Goal: Task Accomplishment & Management: Use online tool/utility

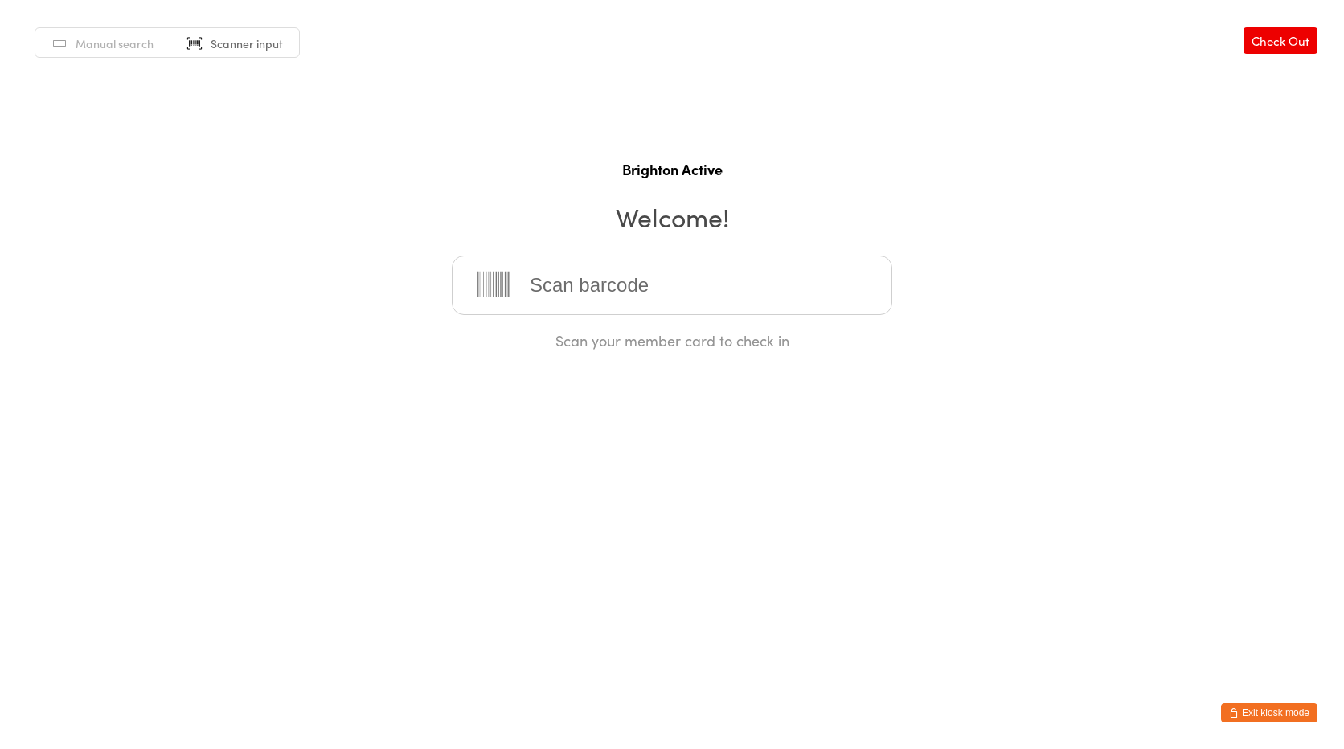
click at [148, 52] on link "Manual search" at bounding box center [102, 43] width 135 height 31
click at [531, 297] on input "search" at bounding box center [672, 285] width 441 height 59
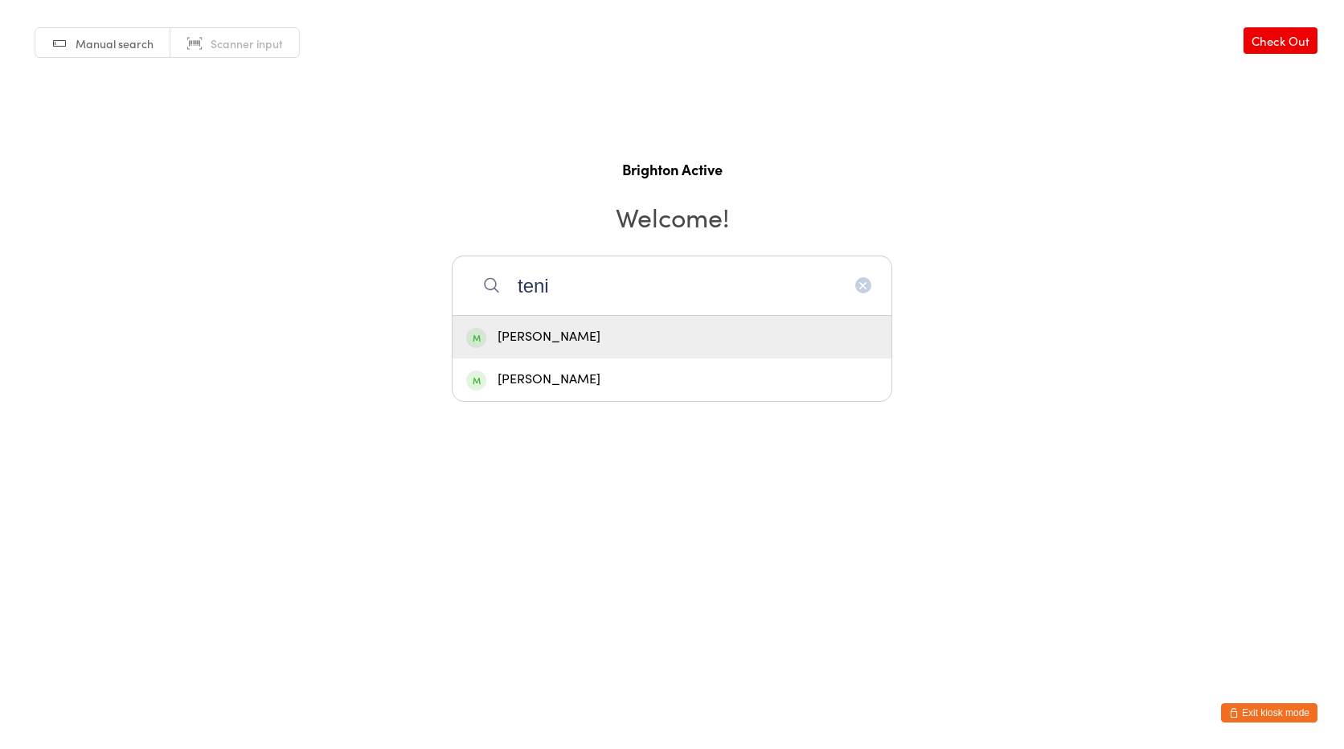
type input "tenid"
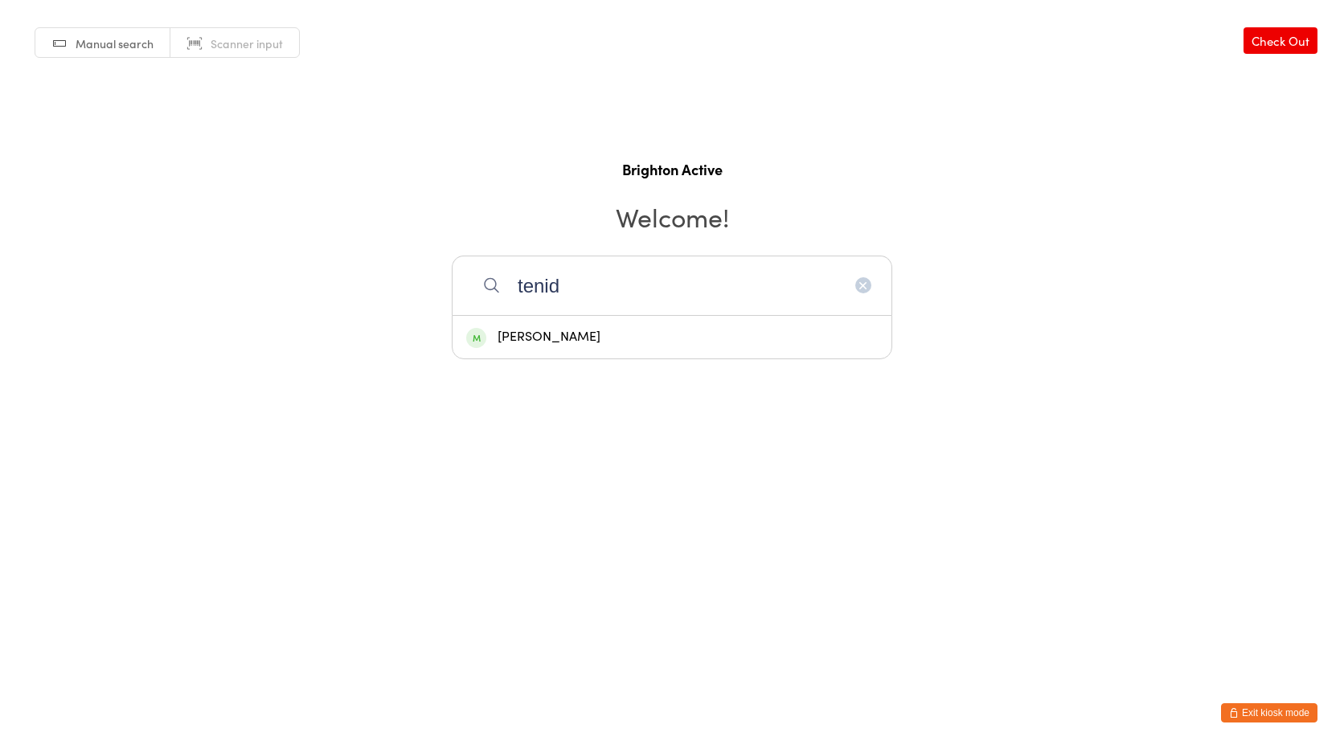
drag, startPoint x: 618, startPoint y: 288, endPoint x: 494, endPoint y: 290, distance: 124.6
click at [494, 290] on div "tenid Michelle Tenkate" at bounding box center [672, 285] width 441 height 59
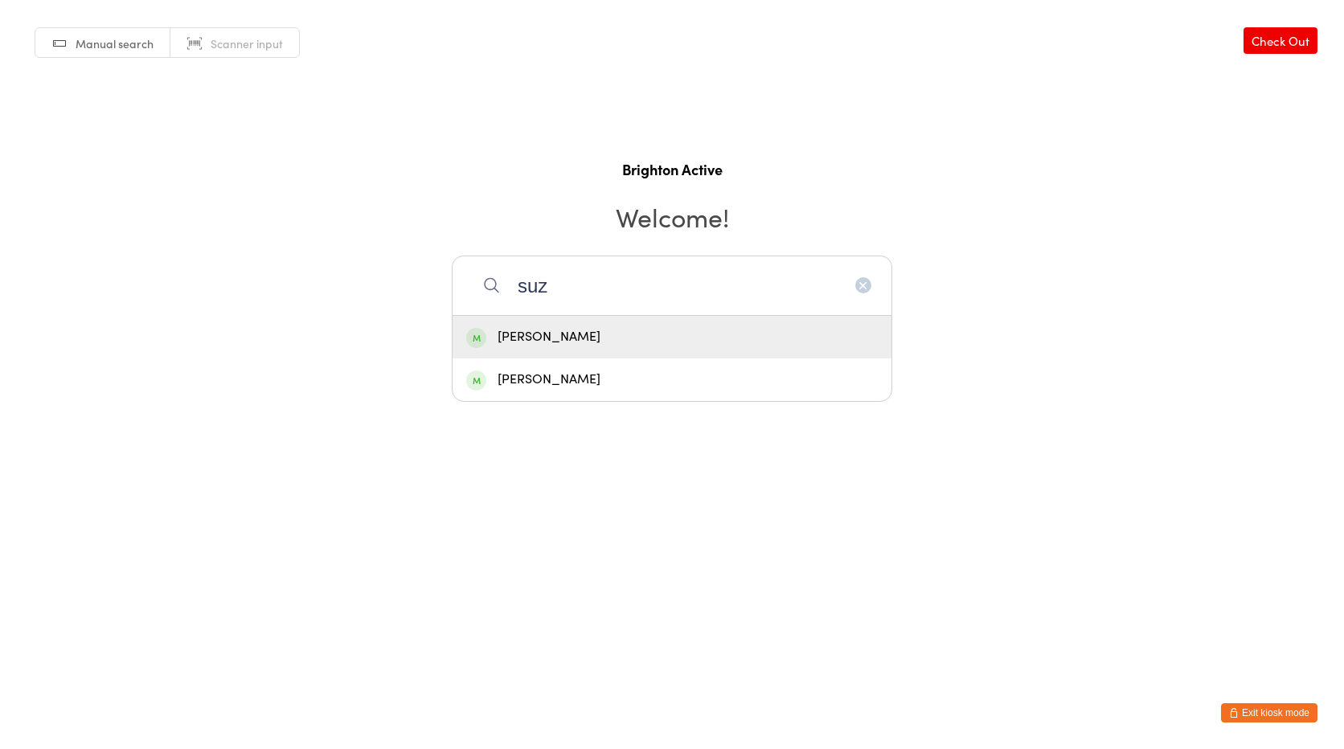
type input "suz"
click at [559, 338] on div "[PERSON_NAME]" at bounding box center [672, 337] width 412 height 22
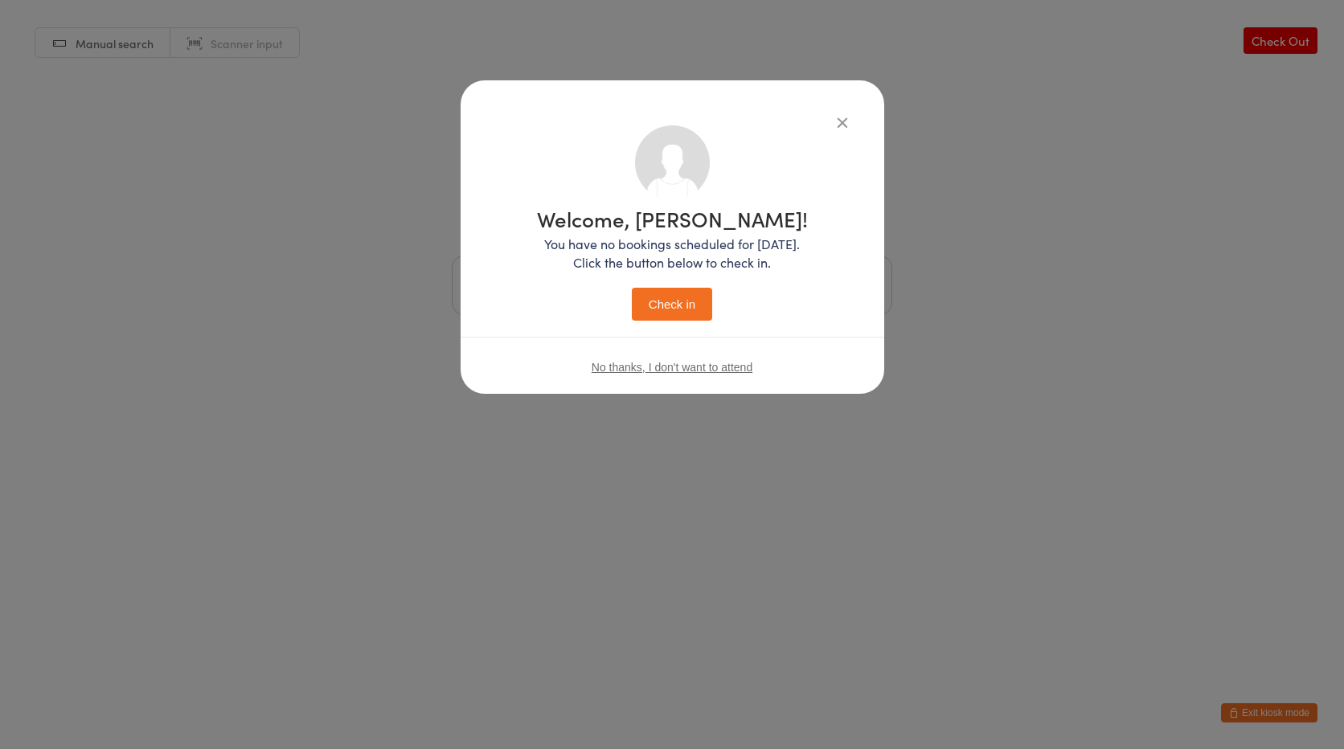
click at [716, 307] on div "Welcome, Suzan! You have no bookings scheduled for today. Click the button belo…" at bounding box center [672, 264] width 271 height 113
click at [694, 304] on button "Check in" at bounding box center [672, 304] width 80 height 33
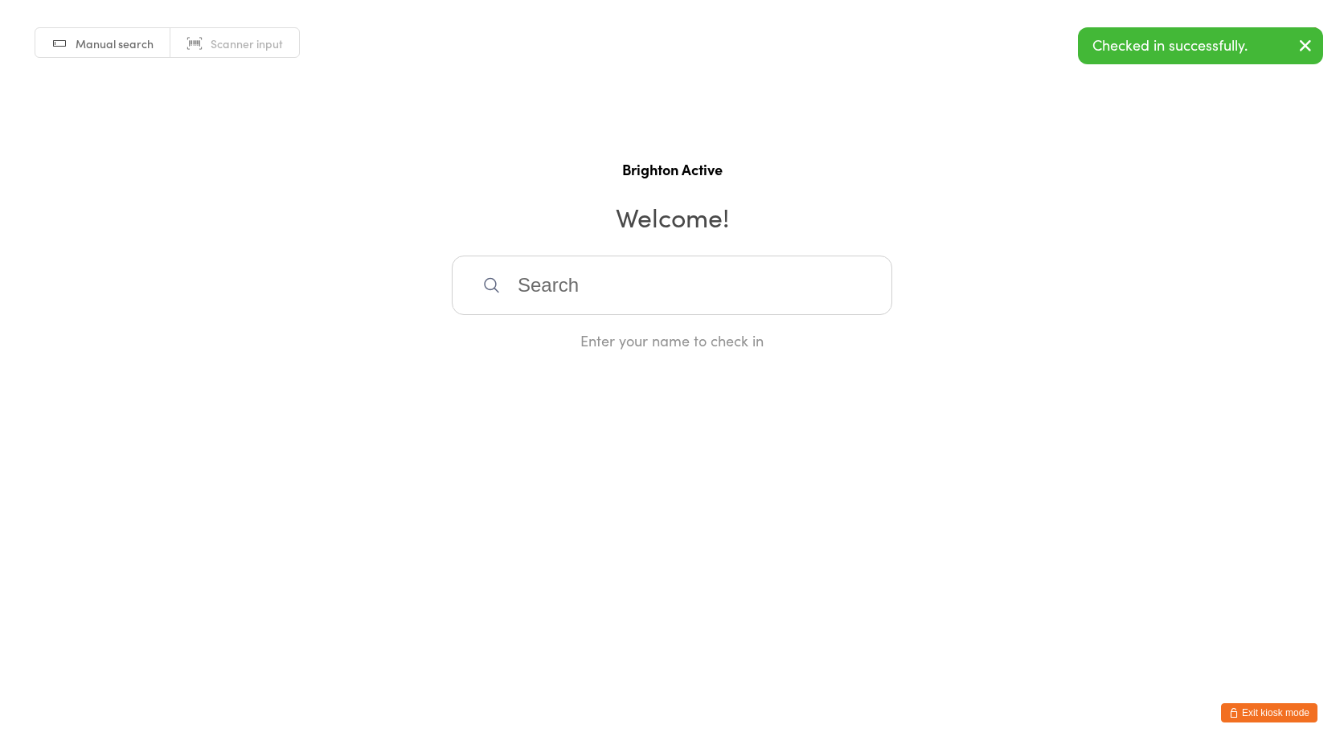
click at [591, 293] on input "search" at bounding box center [672, 285] width 441 height 59
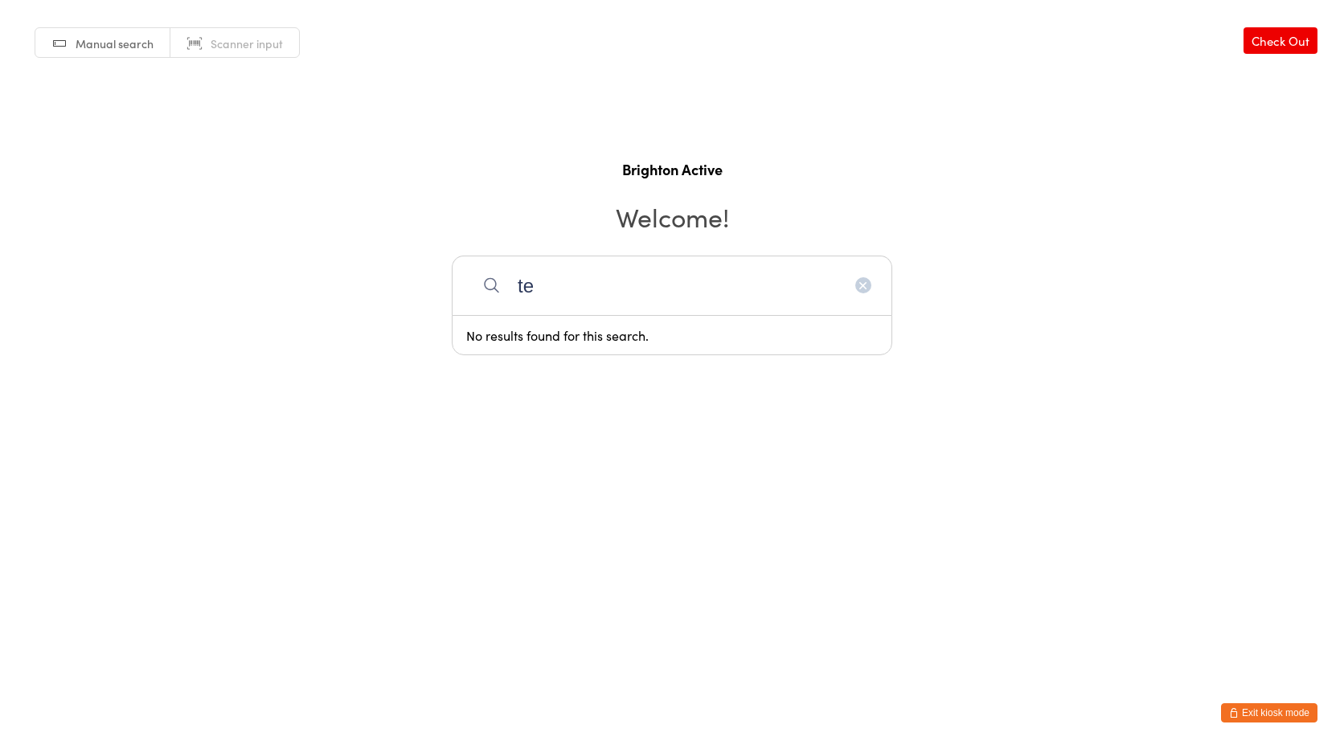
type input "t"
click at [1285, 711] on button "Exit kiosk mode" at bounding box center [1269, 712] width 96 height 19
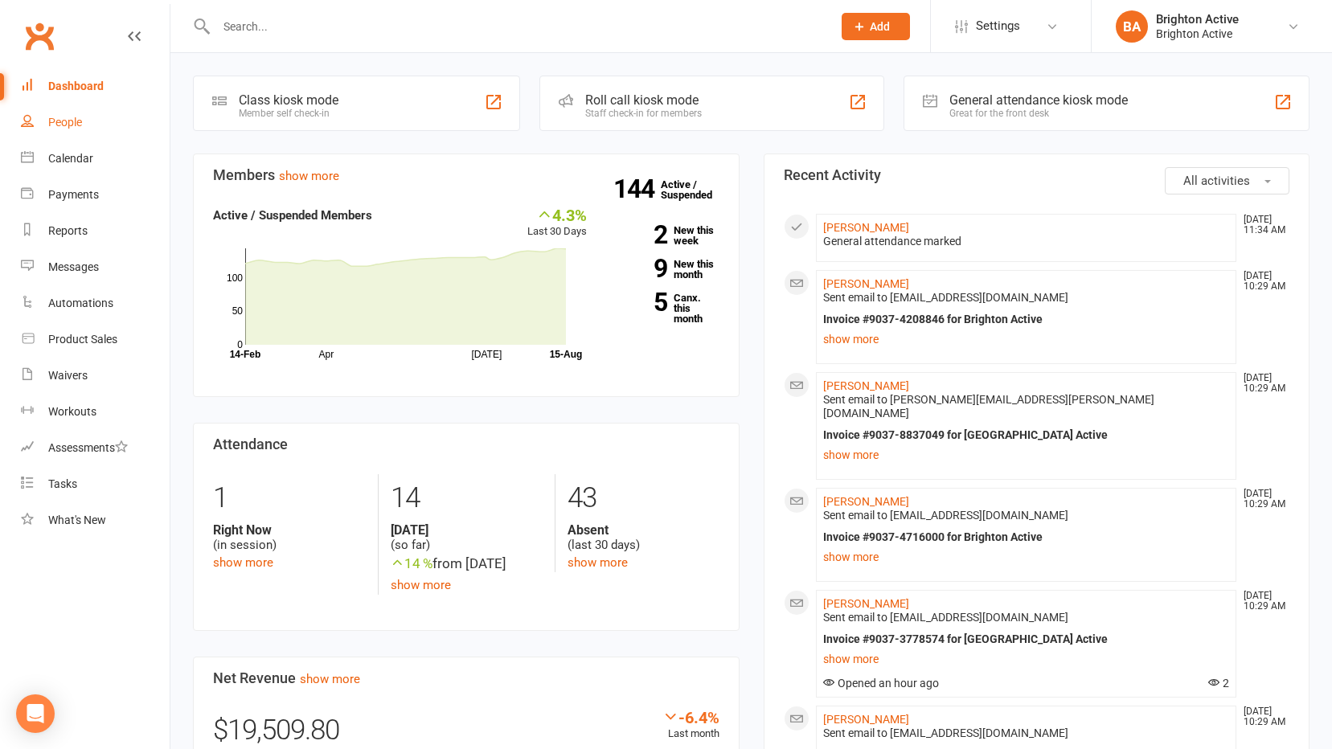
click at [59, 125] on div "People" at bounding box center [65, 122] width 34 height 13
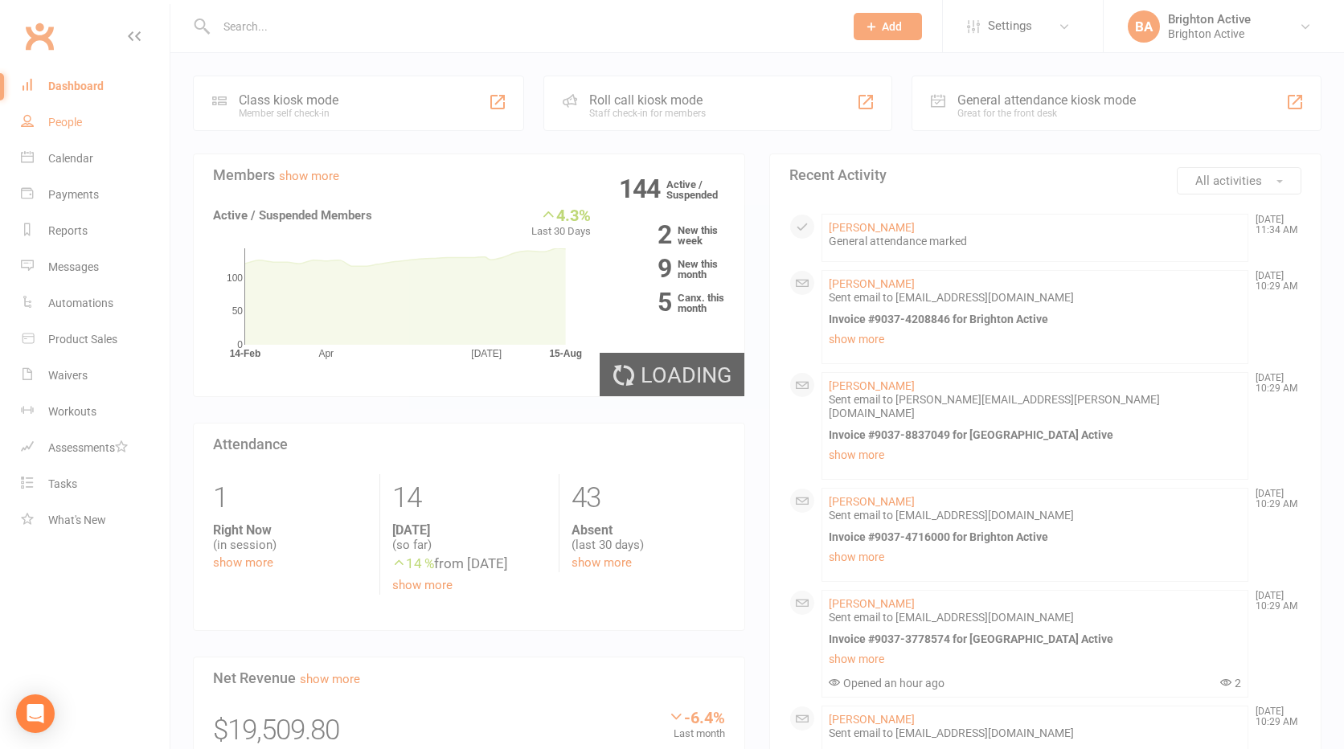
select select "true"
select select "100"
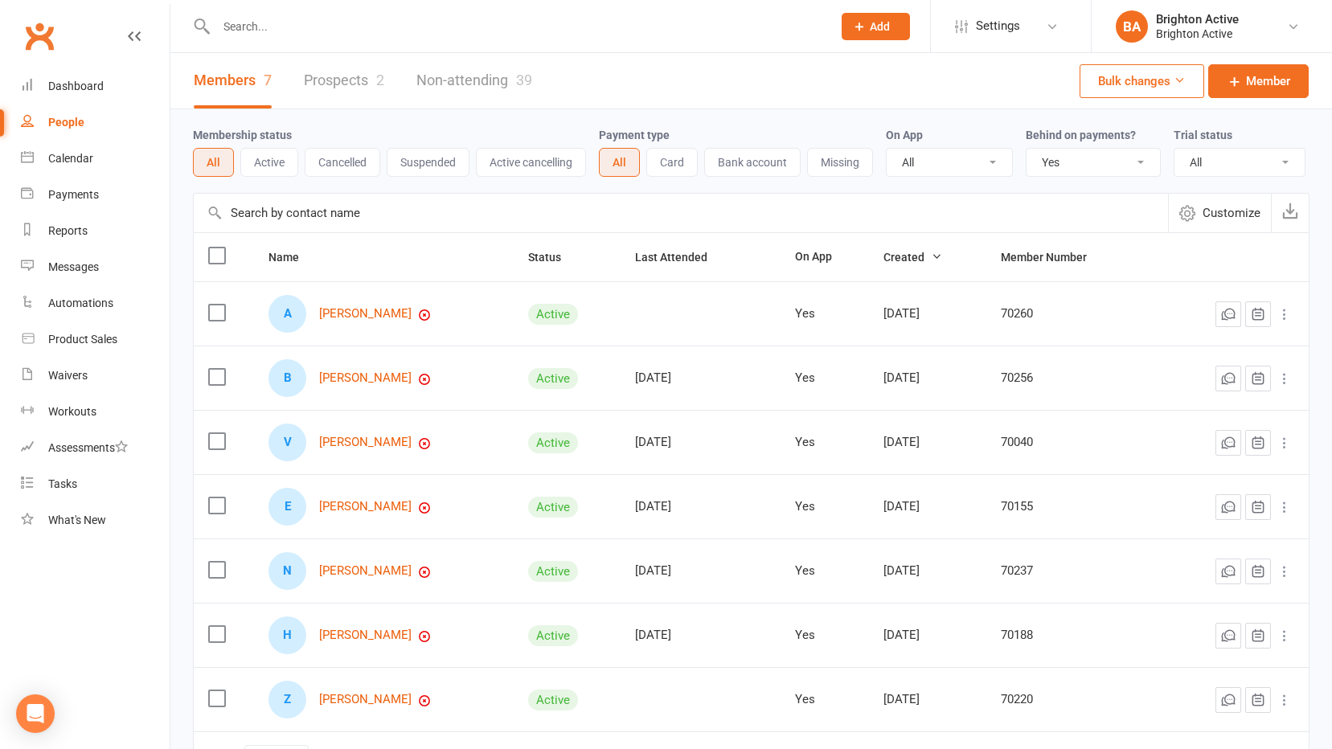
click at [1079, 166] on select "All No Yes" at bounding box center [1093, 162] width 133 height 27
select select
click at [1028, 150] on select "All No Yes" at bounding box center [1093, 162] width 133 height 27
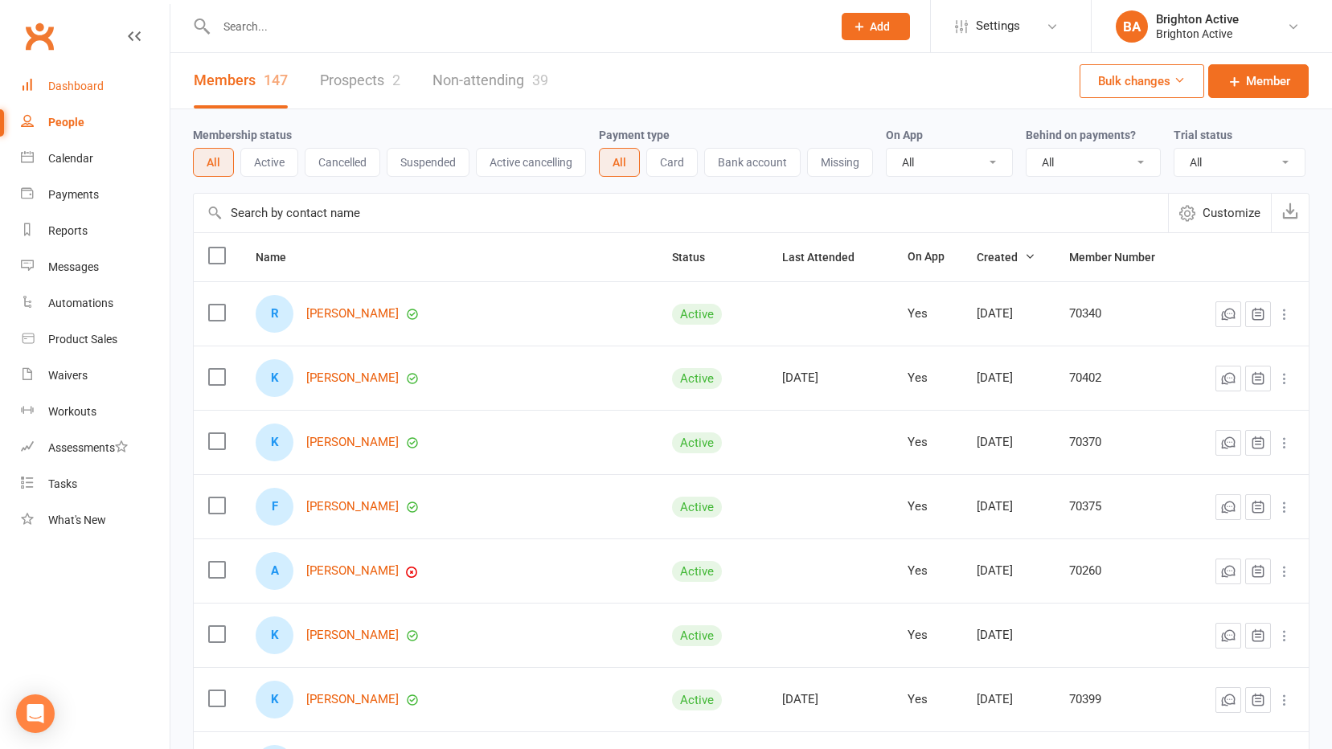
click at [39, 87] on link "Dashboard" at bounding box center [95, 86] width 149 height 36
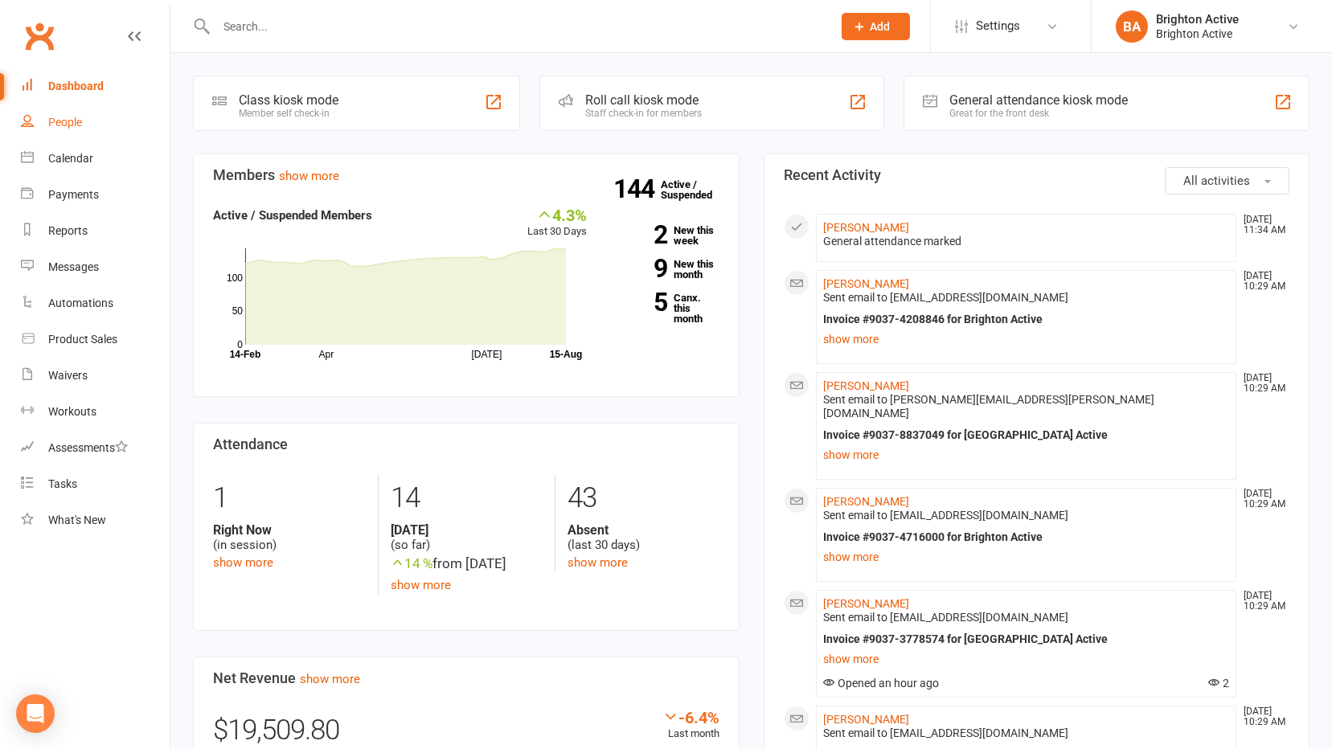
click at [78, 117] on div "People" at bounding box center [65, 122] width 34 height 13
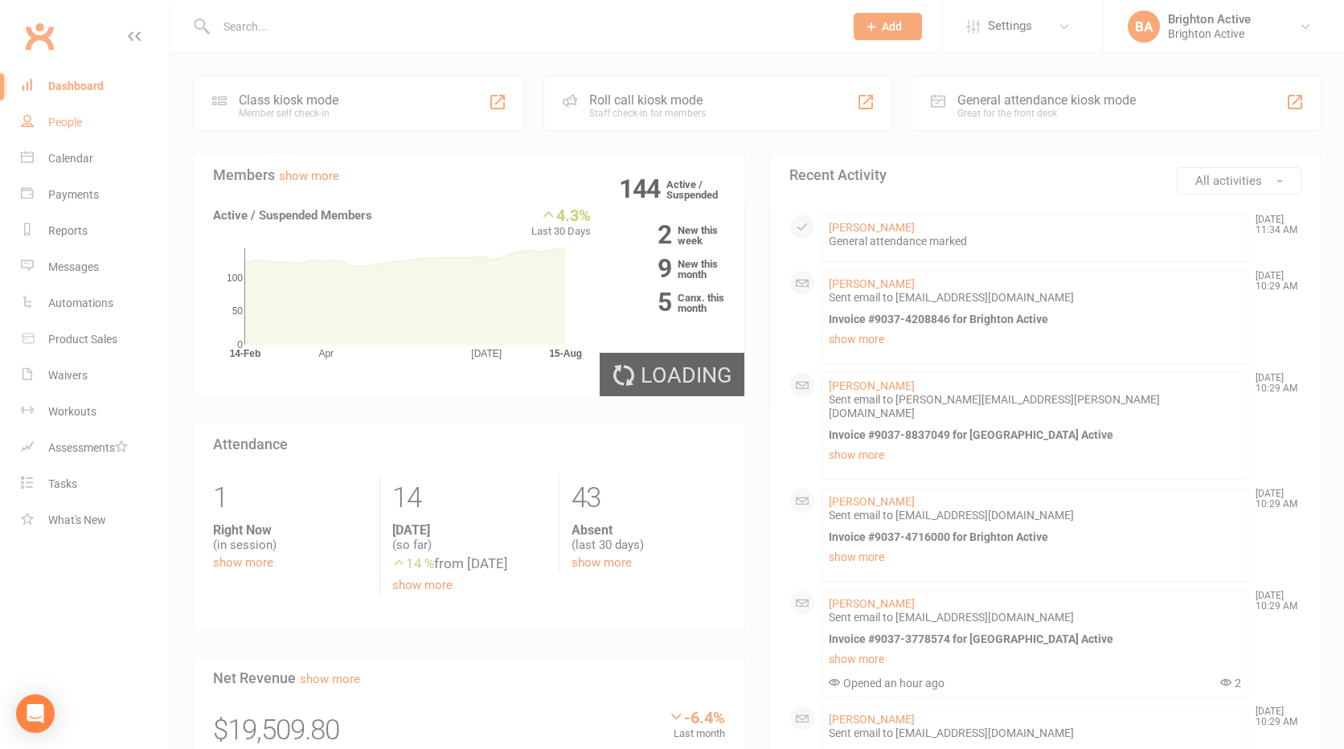
select select "100"
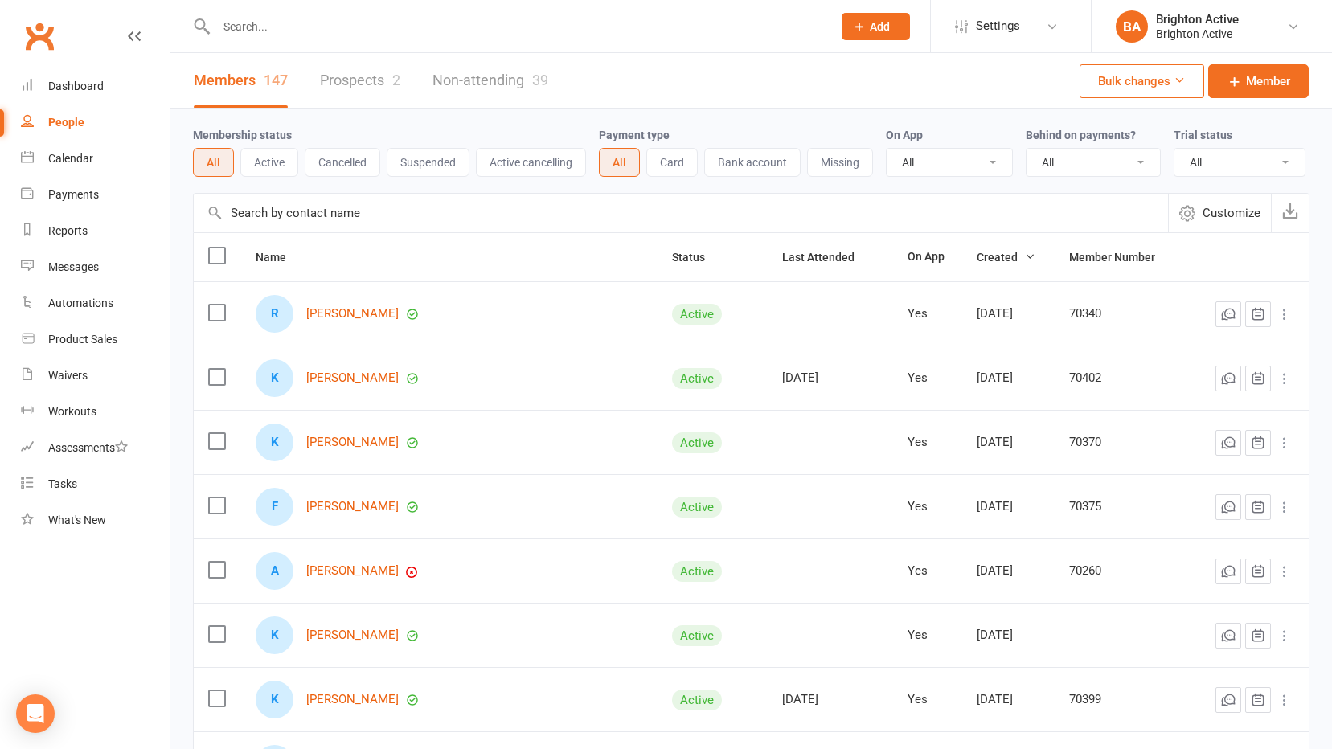
click at [334, 36] on input "text" at bounding box center [515, 26] width 609 height 23
type input "t"
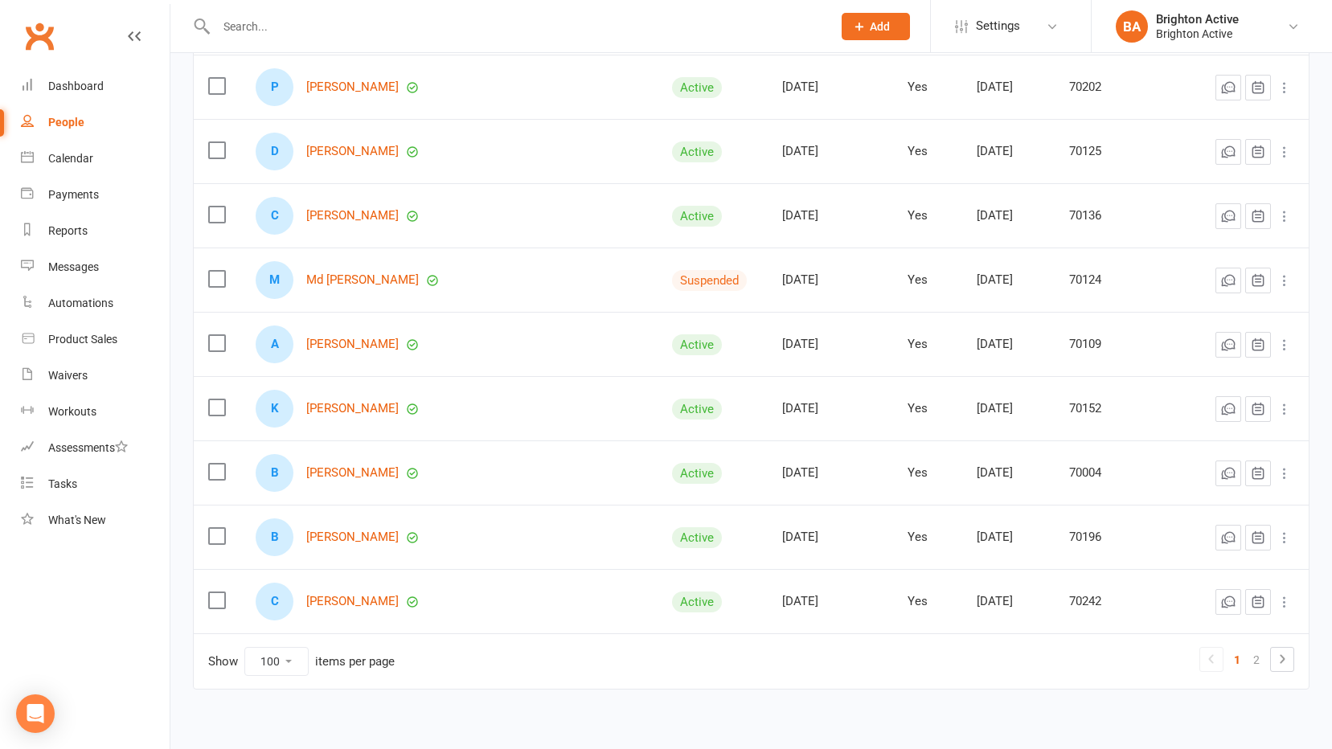
scroll to position [6106, 0]
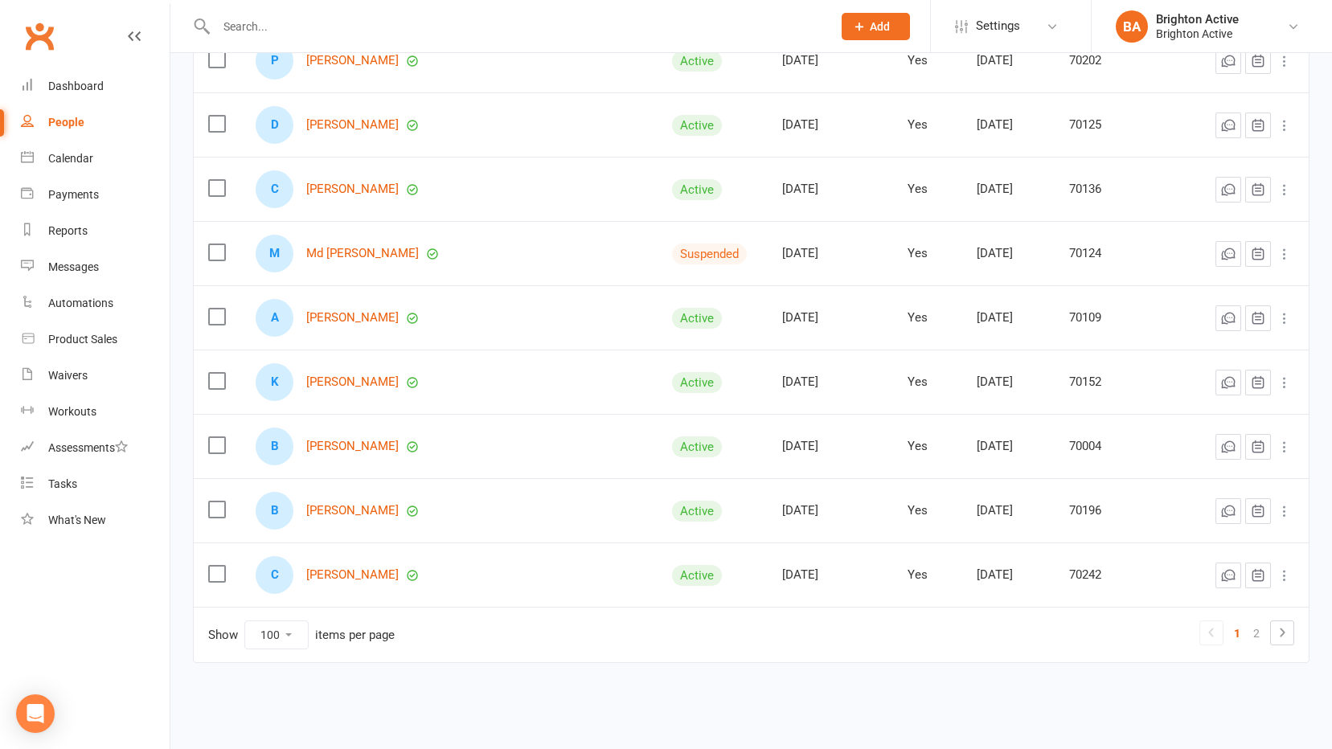
click at [1268, 629] on ul "1 2" at bounding box center [1246, 633] width 95 height 25
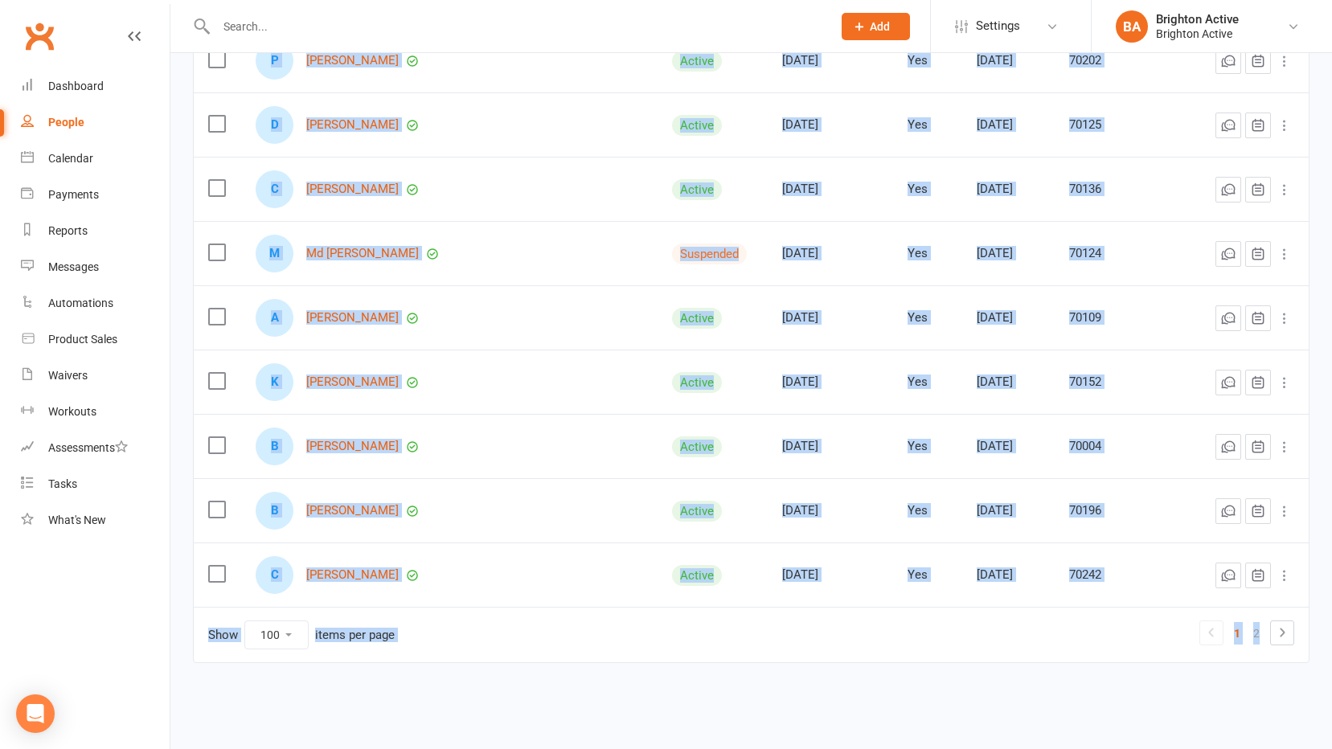
click at [1268, 640] on ul "1 2" at bounding box center [1246, 633] width 95 height 25
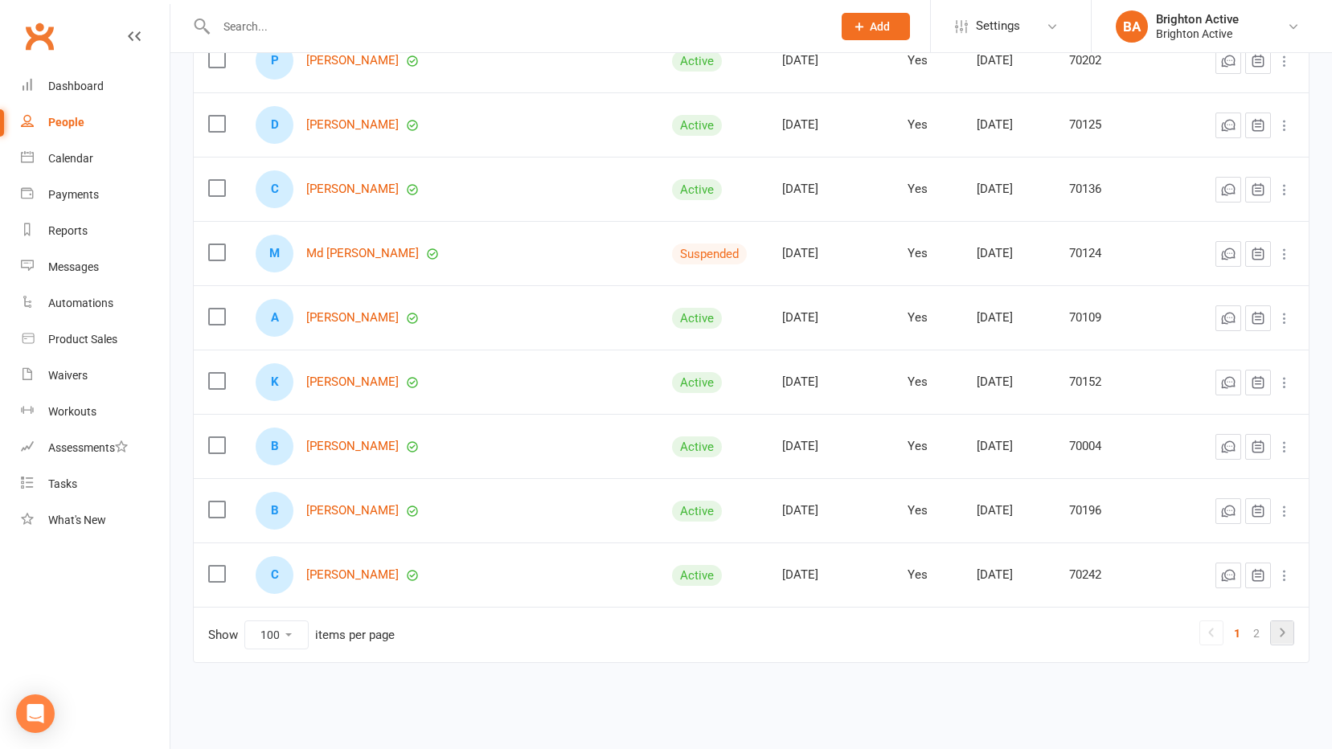
click at [1270, 640] on li at bounding box center [1282, 633] width 24 height 25
click at [1280, 636] on icon at bounding box center [1281, 632] width 19 height 19
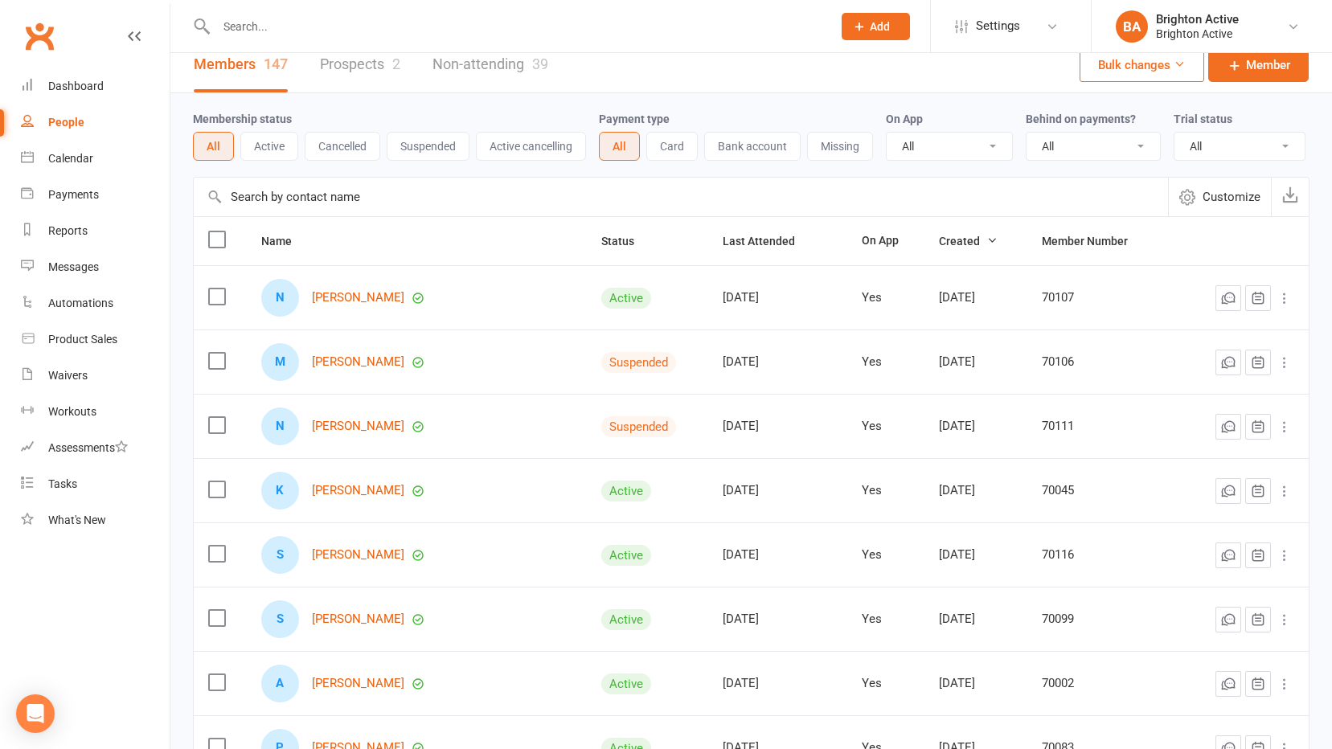
scroll to position [0, 0]
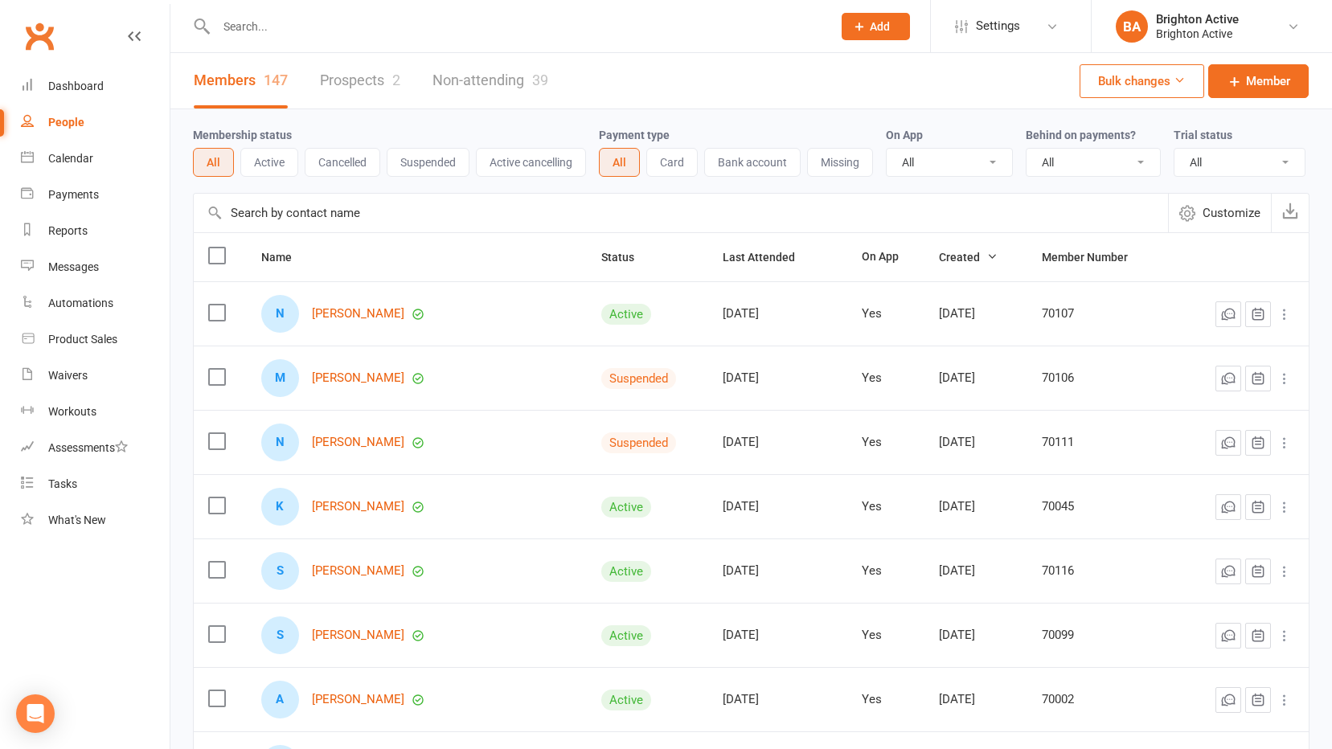
click at [320, 94] on div "Members 147 Prospects 2 Non-attending 39" at bounding box center [370, 80] width 401 height 55
click at [373, 88] on link "Prospects 2" at bounding box center [360, 80] width 80 height 55
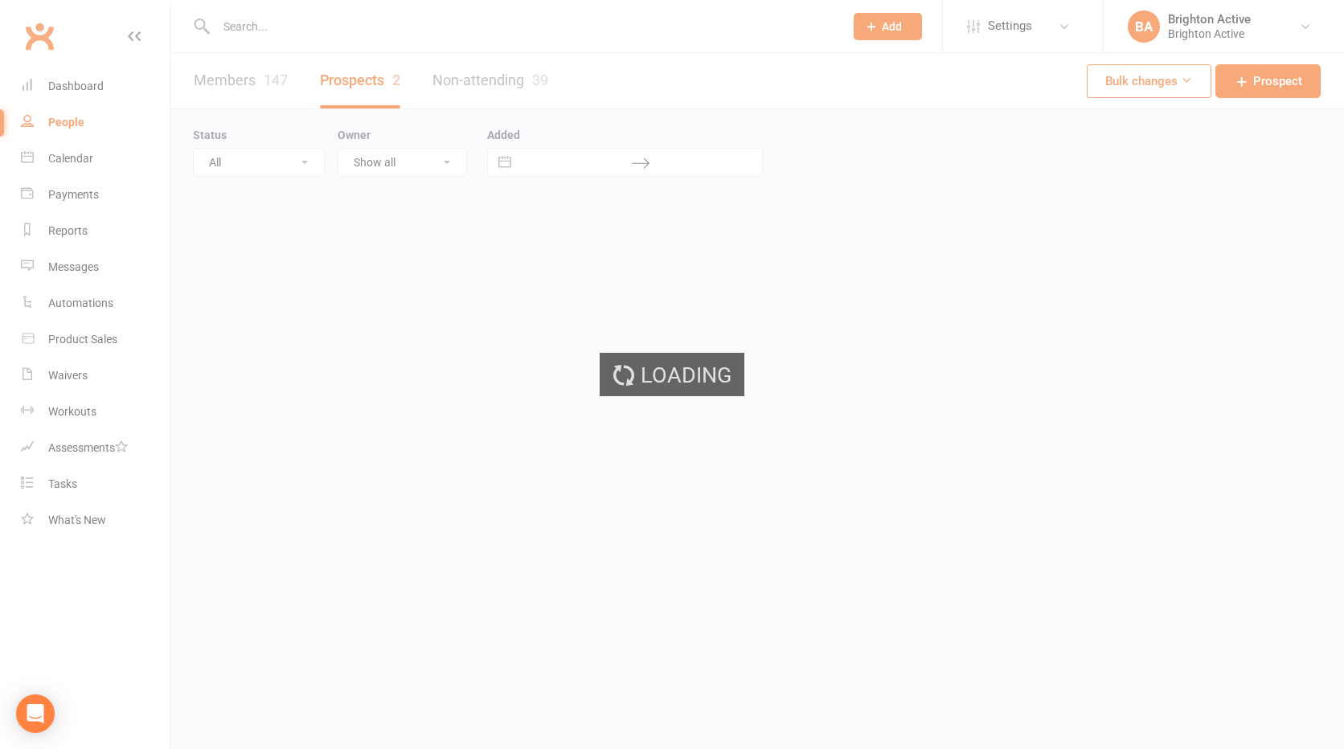
select select "100"
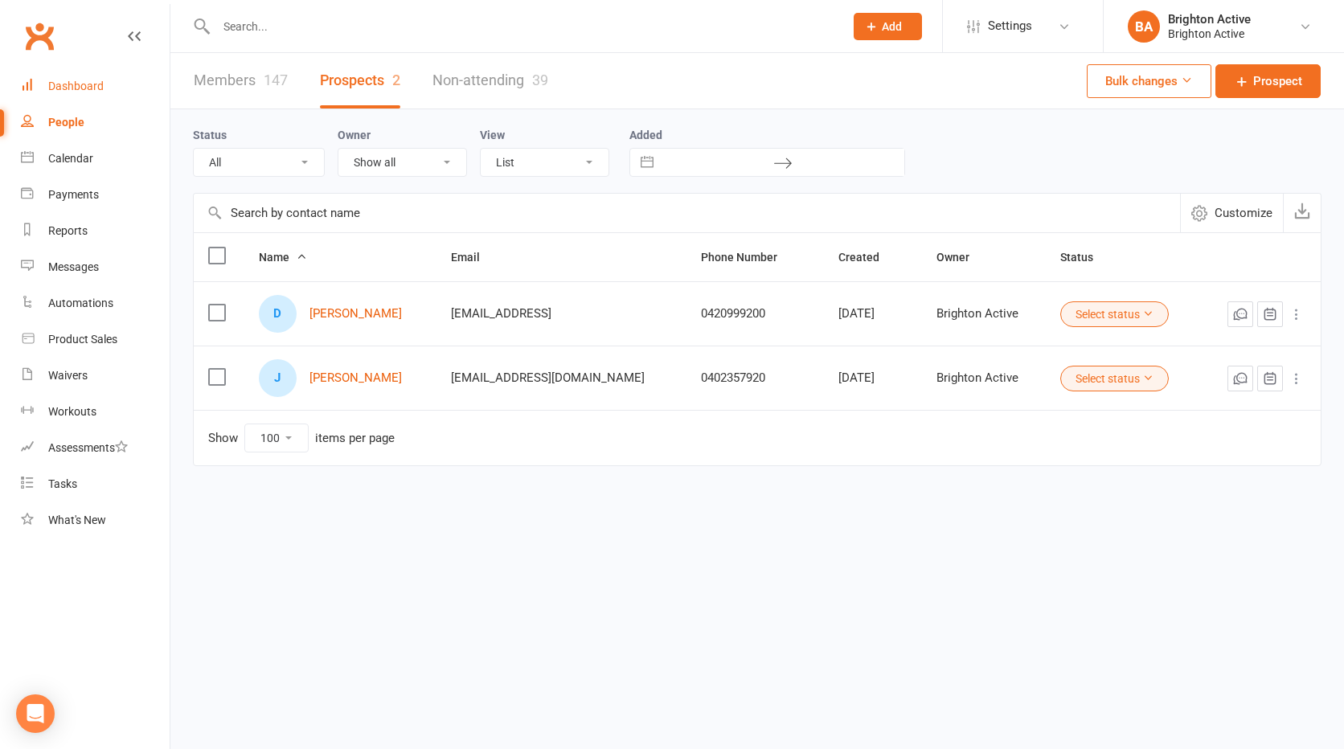
click at [80, 90] on div "Dashboard" at bounding box center [75, 86] width 55 height 13
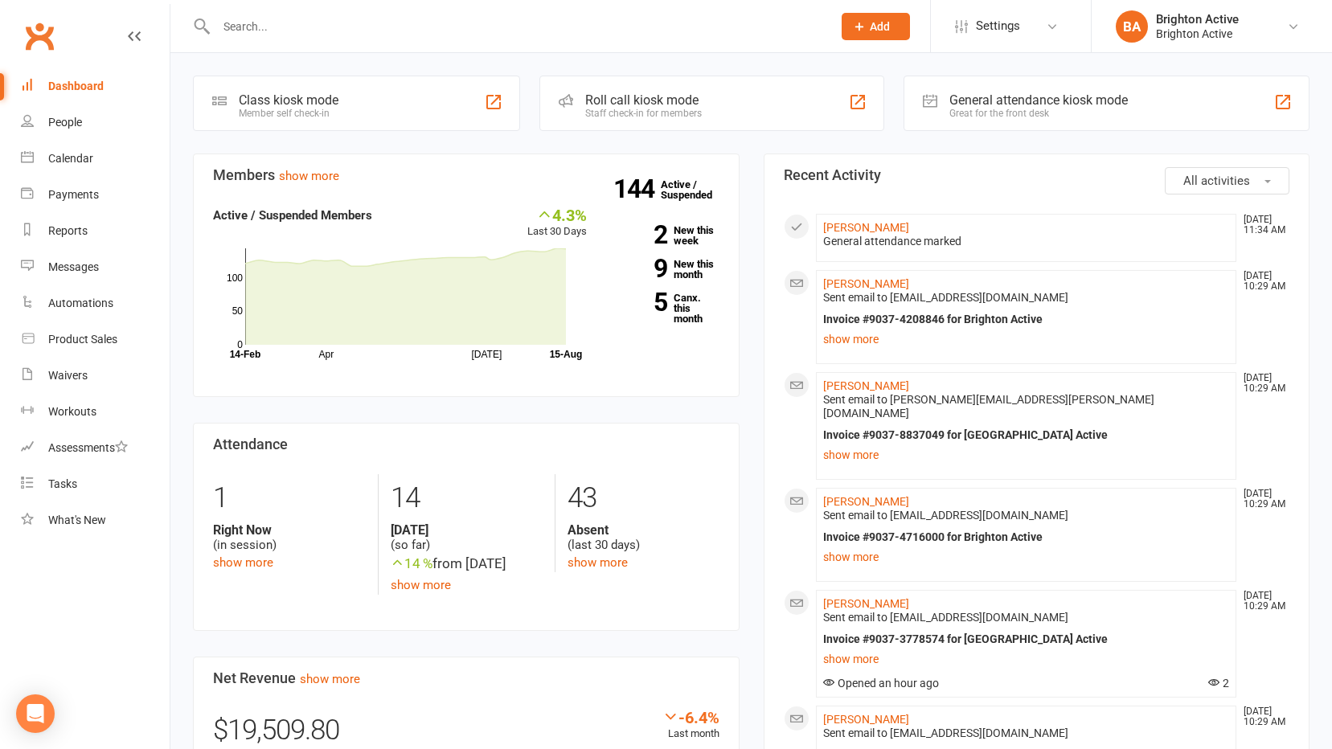
click at [1109, 108] on div "Great for the front desk" at bounding box center [1038, 113] width 178 height 11
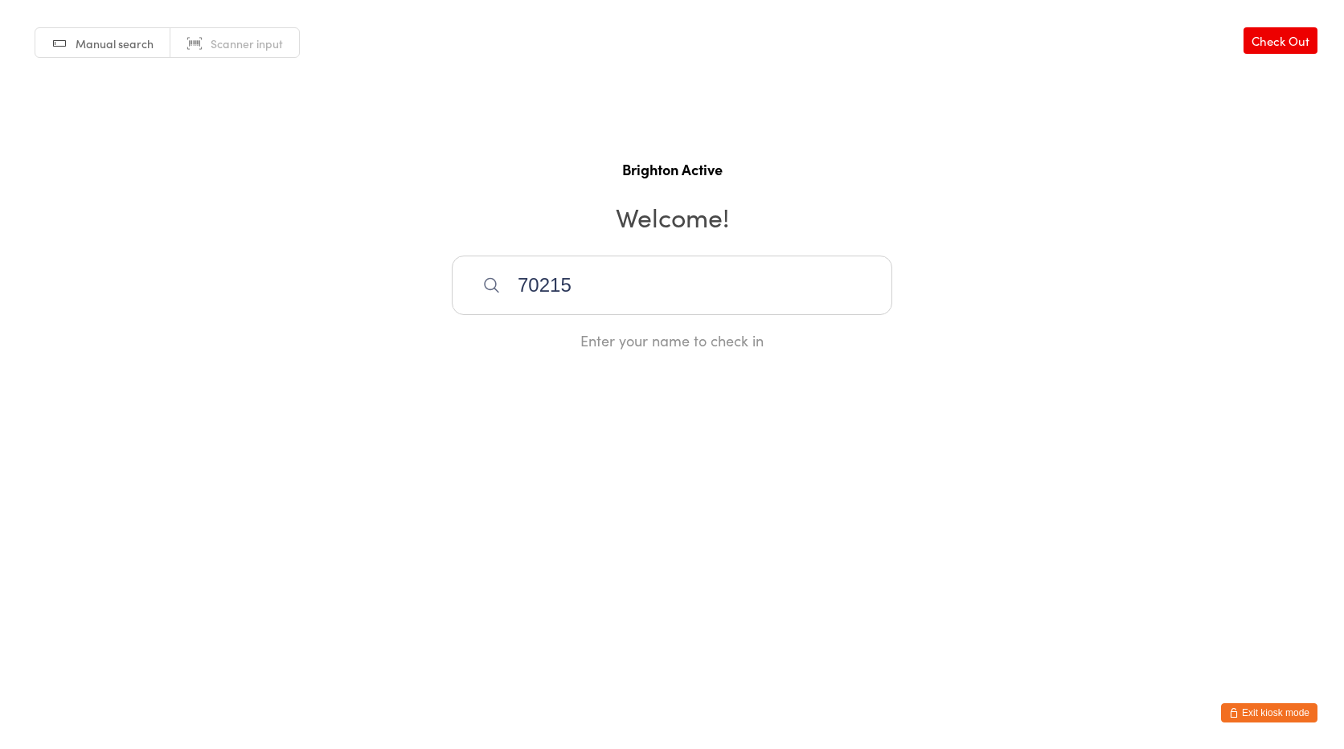
type input "70215"
click at [525, 333] on div "[PERSON_NAME]" at bounding box center [672, 337] width 412 height 22
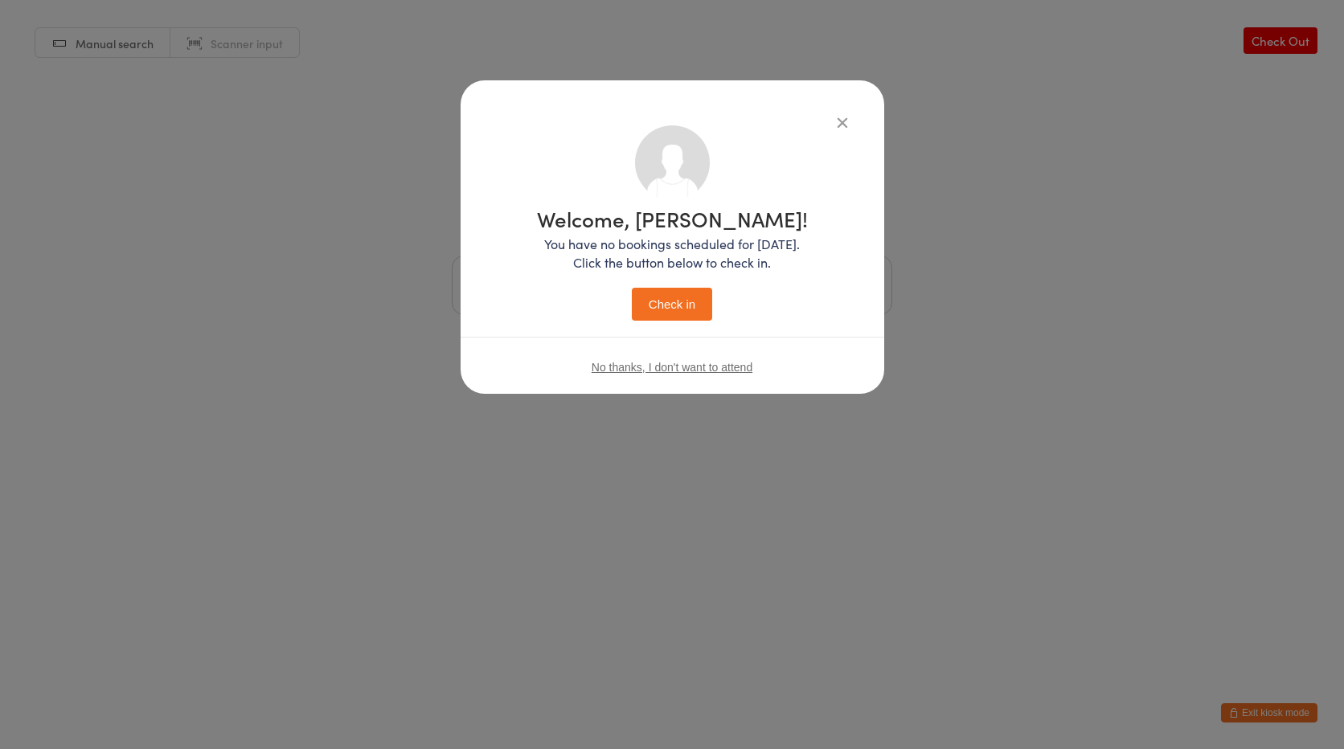
click at [674, 301] on button "Check in" at bounding box center [672, 304] width 80 height 33
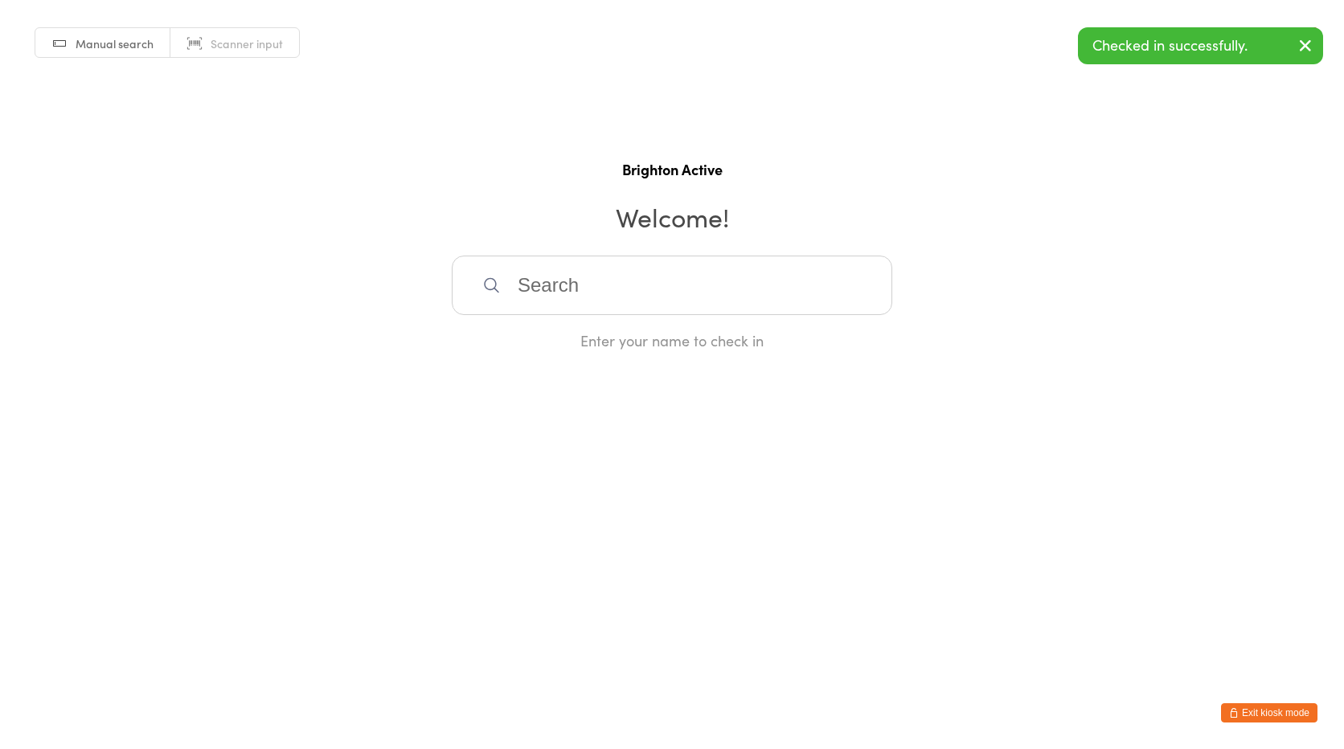
click at [211, 48] on span "Scanner input" at bounding box center [247, 43] width 72 height 16
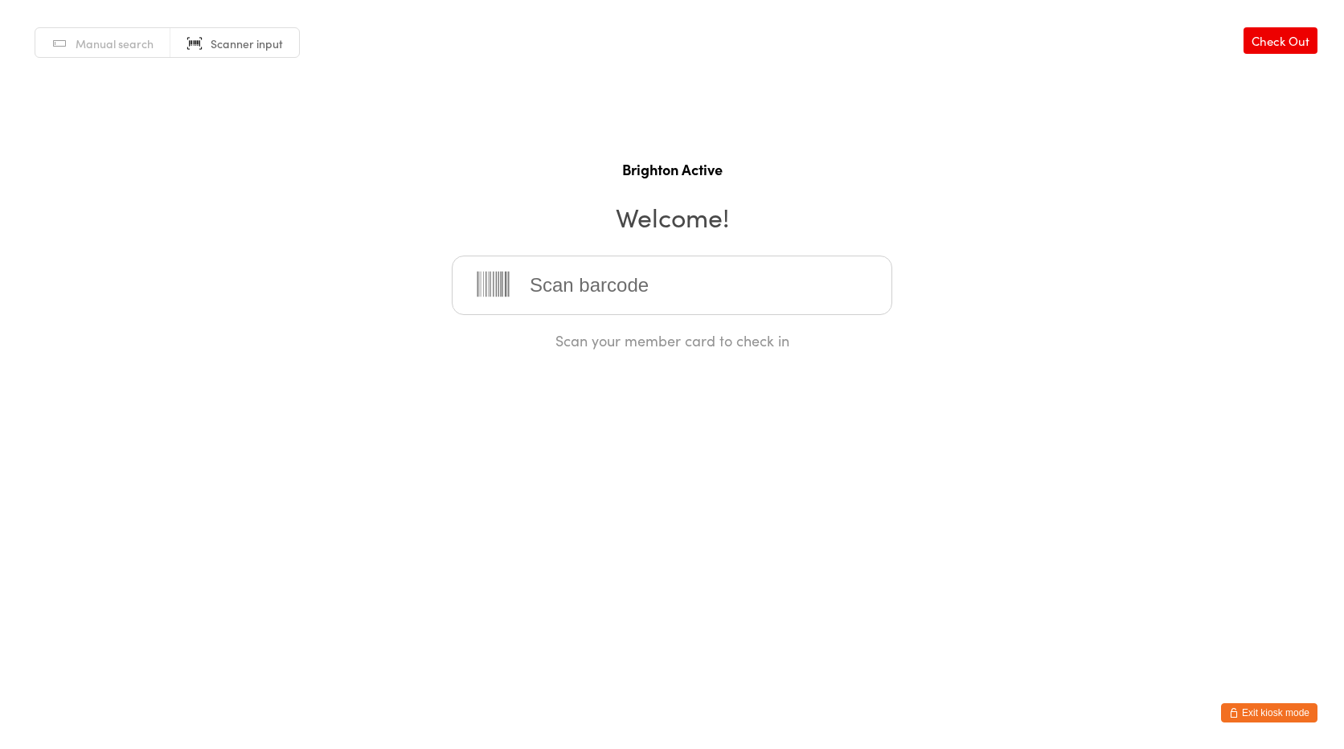
click at [107, 31] on link "Manual search" at bounding box center [102, 43] width 135 height 31
click at [1282, 710] on button "Exit kiosk mode" at bounding box center [1269, 712] width 96 height 19
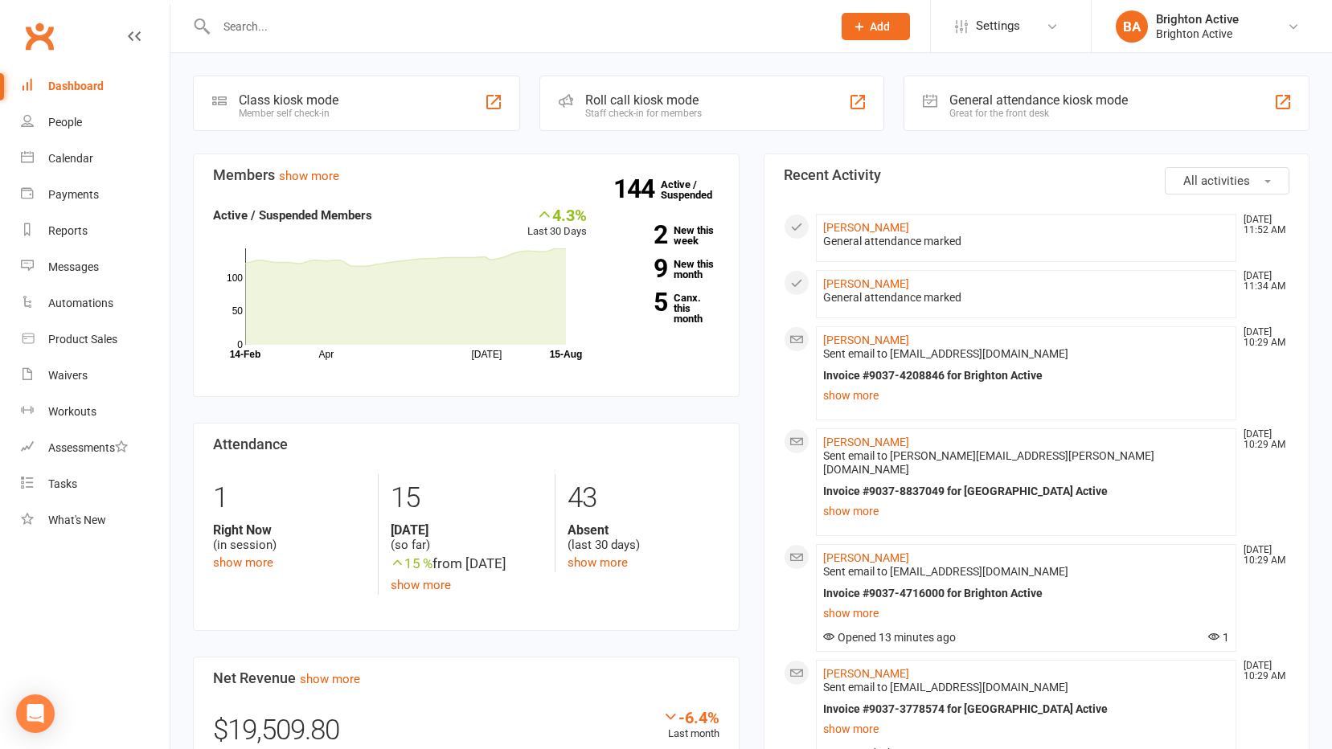
click at [986, 108] on div "Great for the front desk" at bounding box center [1038, 113] width 178 height 11
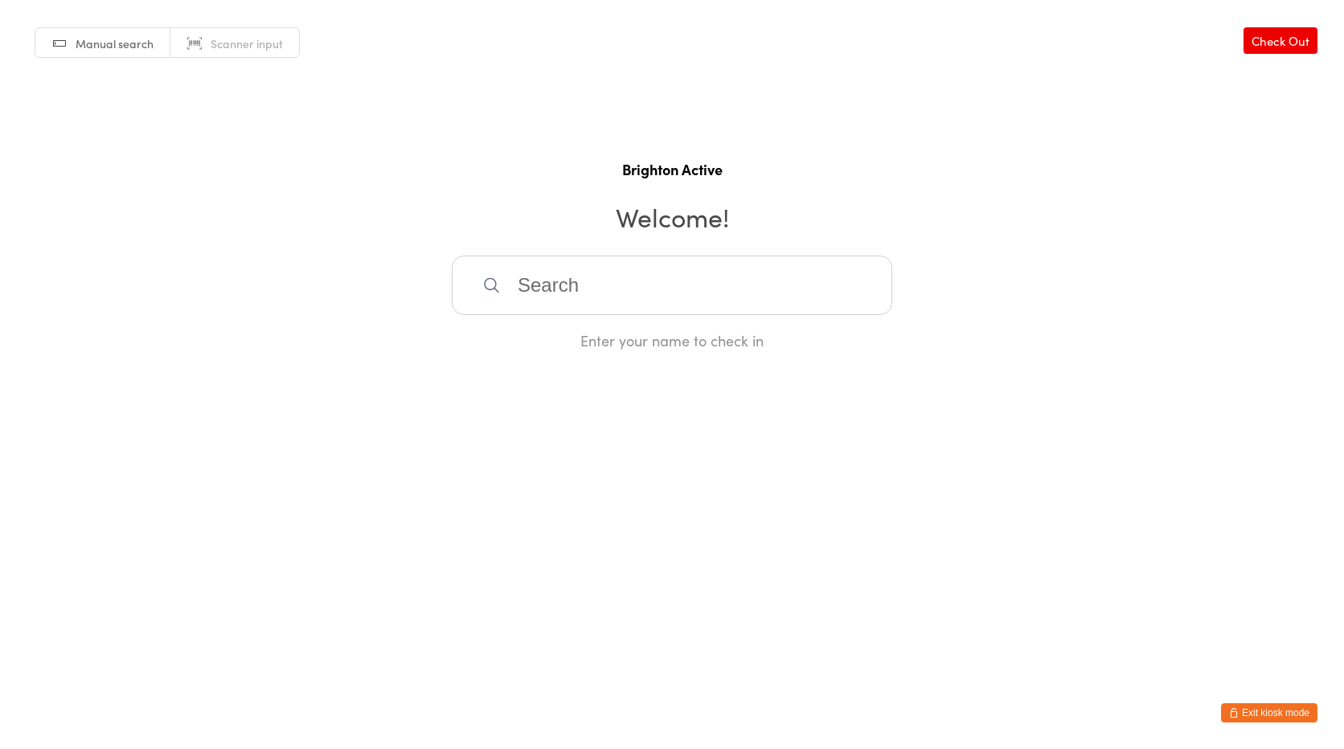
click at [256, 43] on span "Scanner input" at bounding box center [247, 43] width 72 height 16
click at [80, 50] on span "Manual search" at bounding box center [115, 43] width 78 height 16
click at [1301, 714] on button "Exit kiosk mode" at bounding box center [1269, 712] width 96 height 19
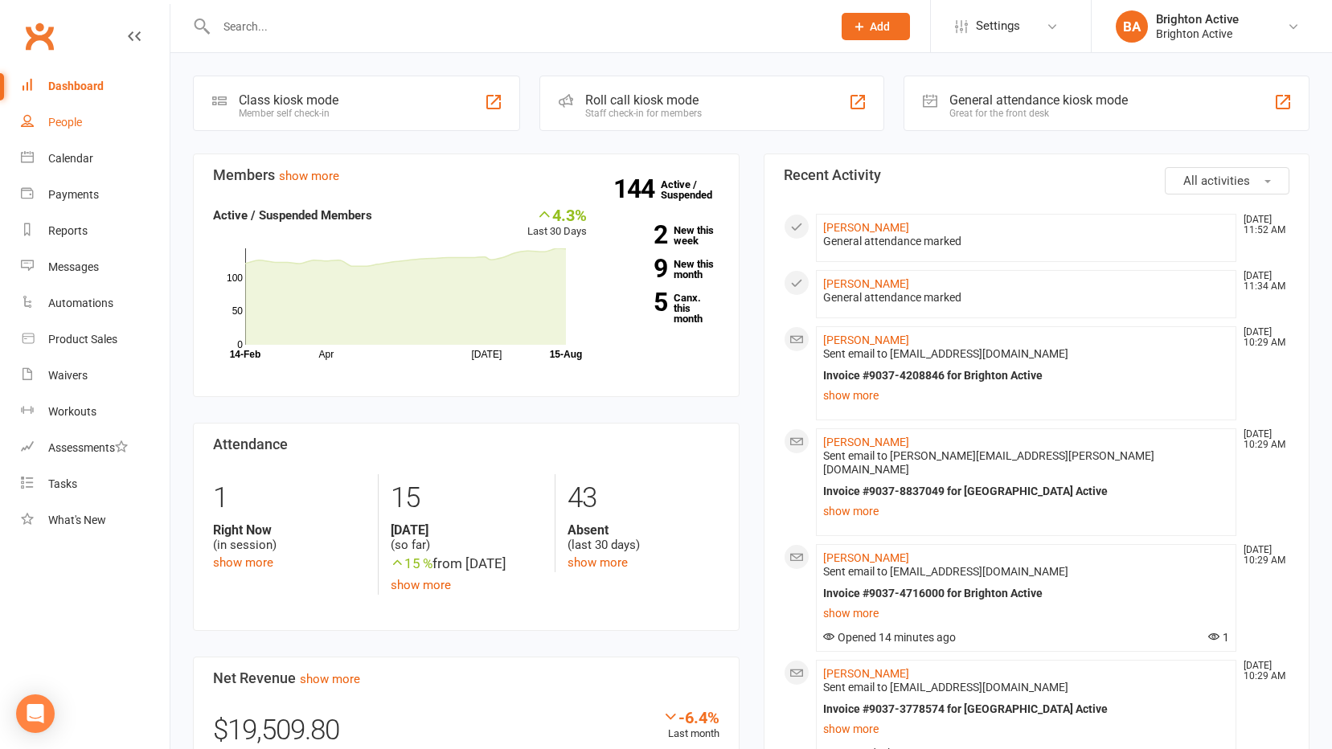
click at [73, 117] on div "People" at bounding box center [65, 122] width 34 height 13
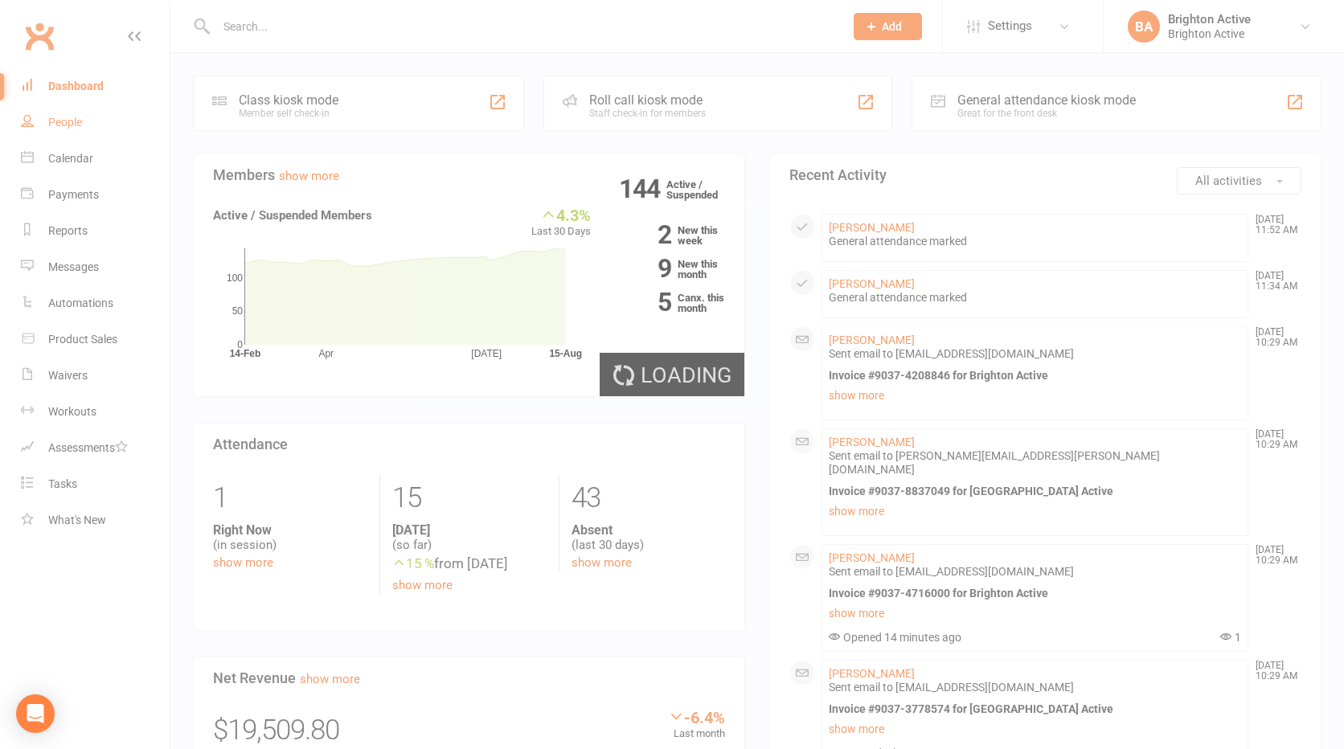
select select "100"
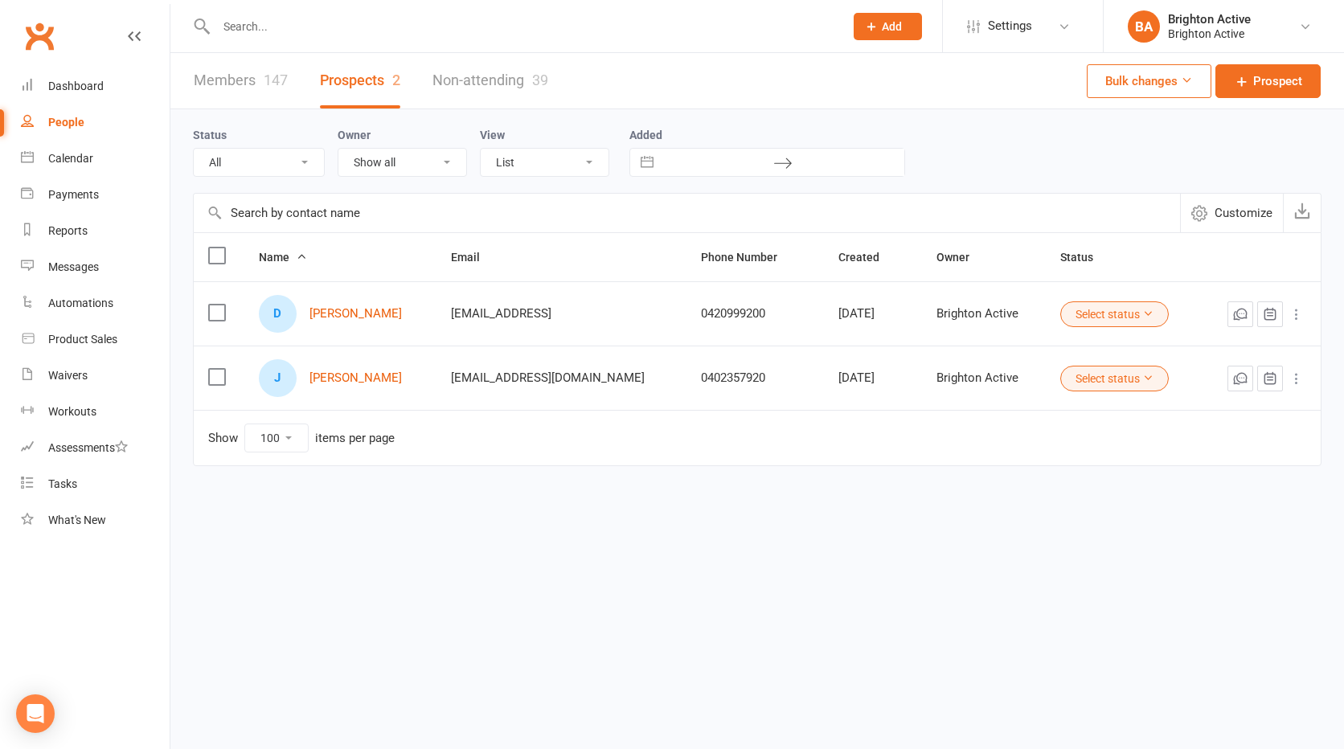
click at [278, 81] on div "147" at bounding box center [276, 80] width 24 height 17
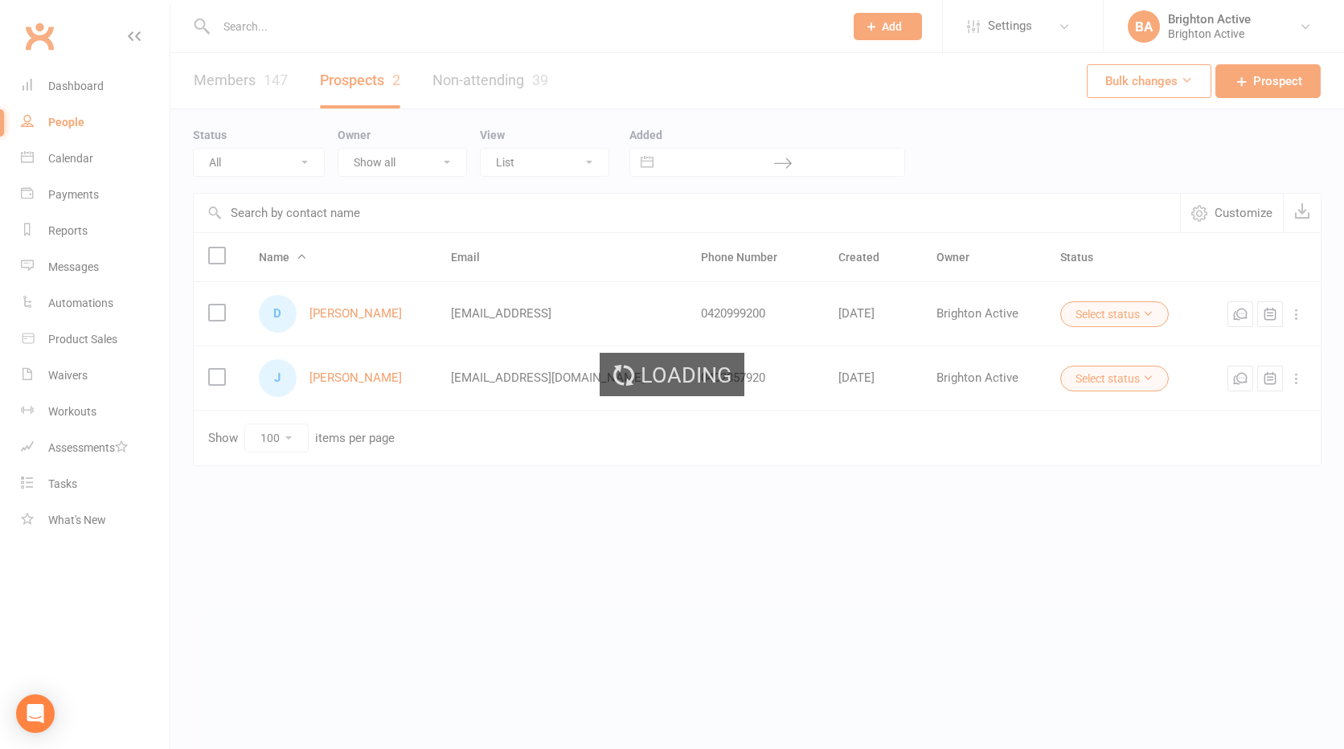
select select "100"
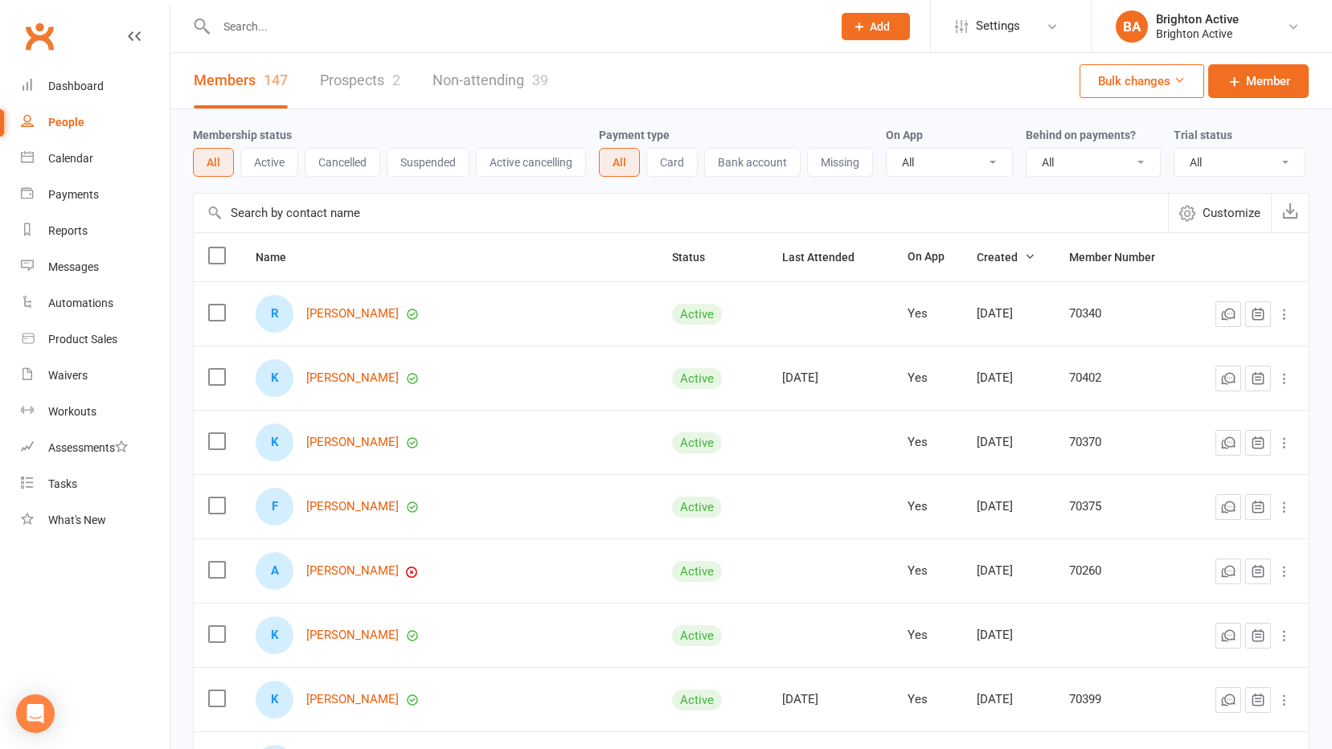
click at [291, 45] on div at bounding box center [507, 26] width 628 height 52
click at [330, 15] on input "text" at bounding box center [515, 26] width 609 height 23
click at [69, 75] on link "Dashboard" at bounding box center [95, 86] width 149 height 36
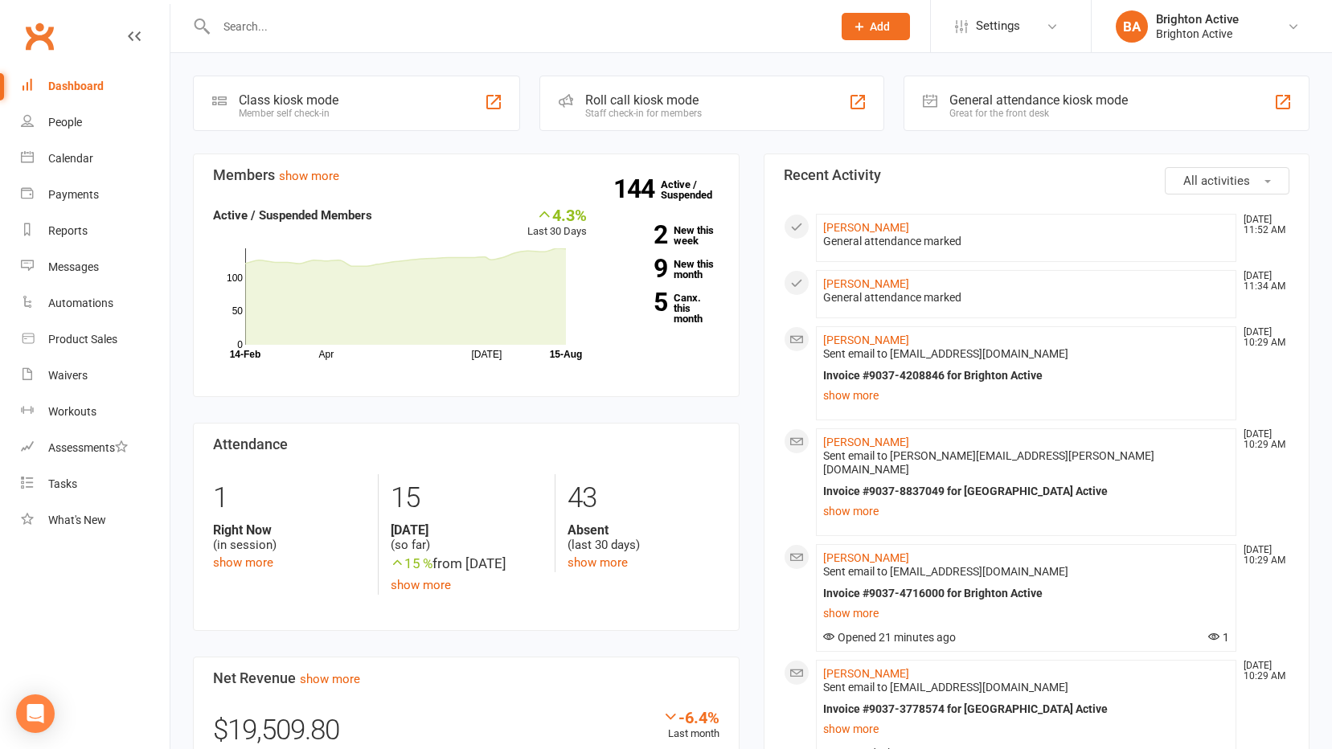
click at [1006, 129] on div "General attendance kiosk mode Great for the front desk" at bounding box center [1107, 103] width 406 height 55
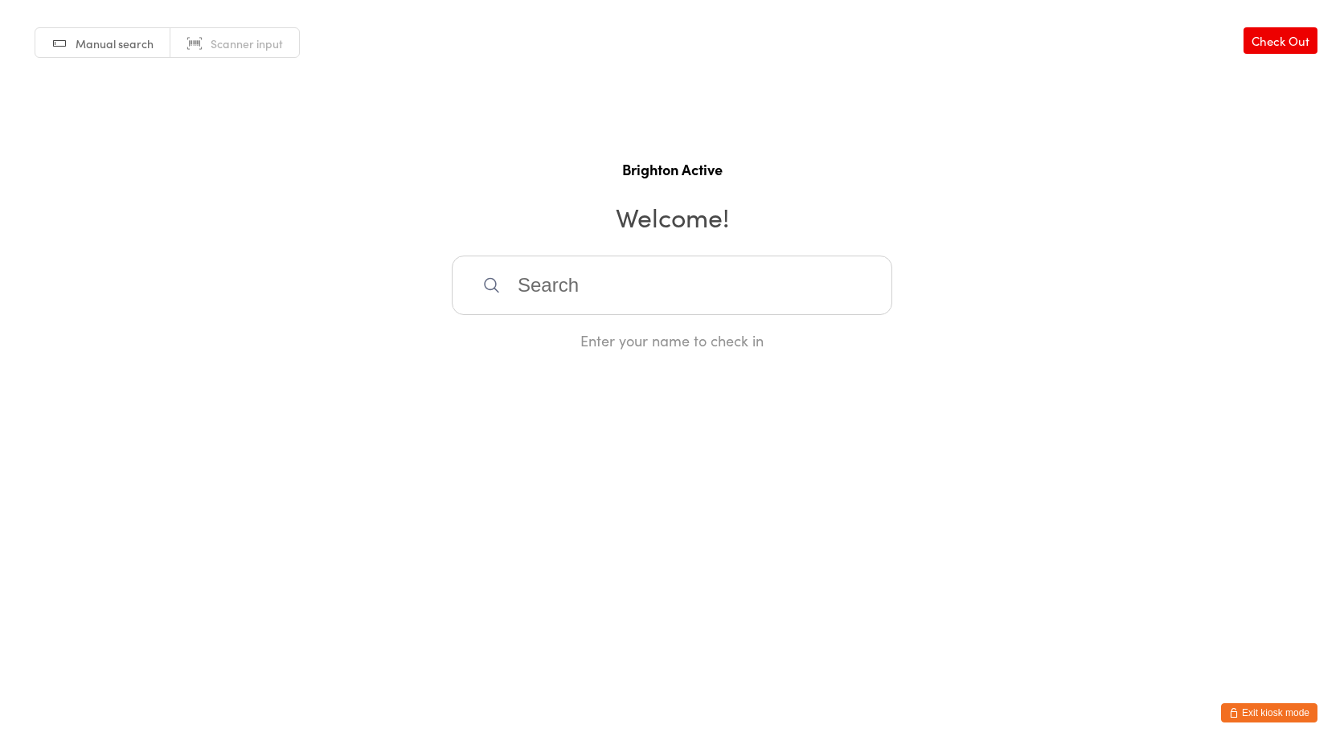
click at [224, 51] on span "Scanner input" at bounding box center [247, 43] width 72 height 16
drag, startPoint x: 527, startPoint y: 291, endPoint x: 156, endPoint y: 73, distance: 429.9
click at [527, 289] on input "search" at bounding box center [672, 285] width 441 height 59
click at [1268, 710] on button "Exit kiosk mode" at bounding box center [1269, 712] width 96 height 19
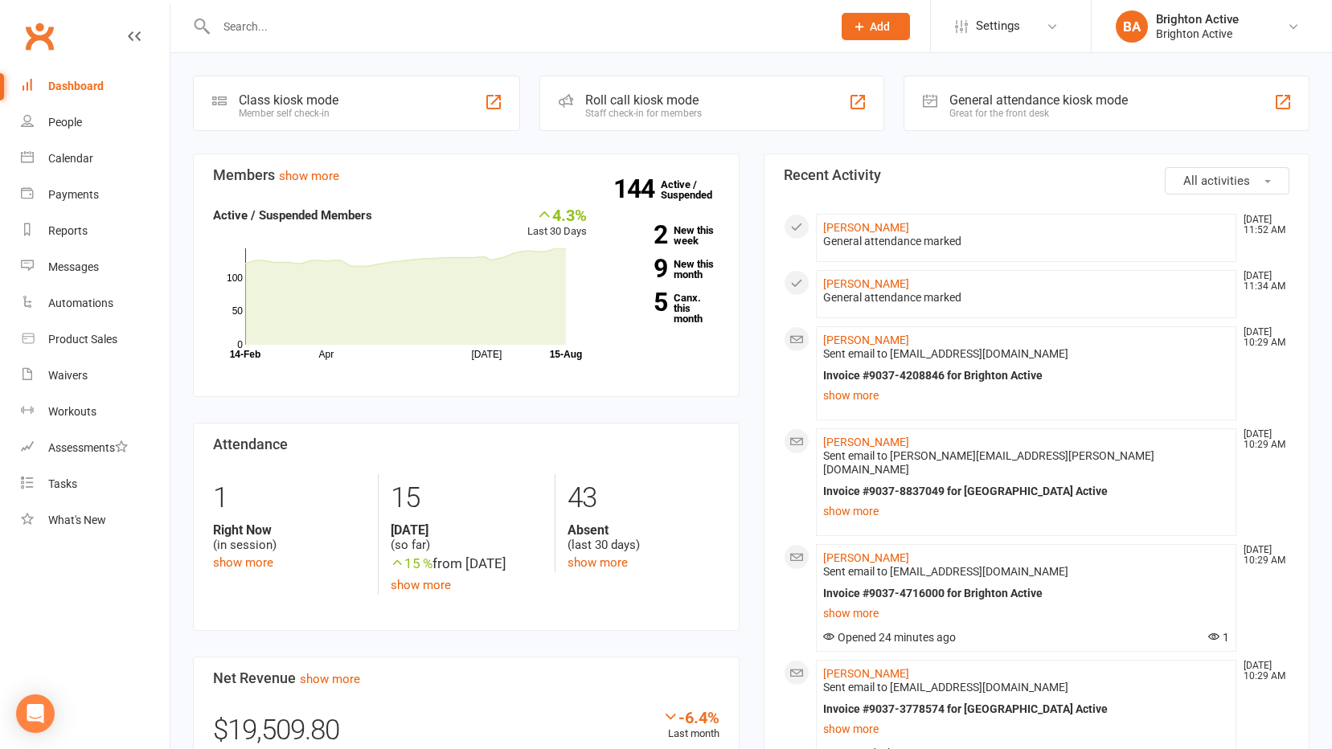
click at [997, 116] on div "Great for the front desk" at bounding box center [1038, 113] width 178 height 11
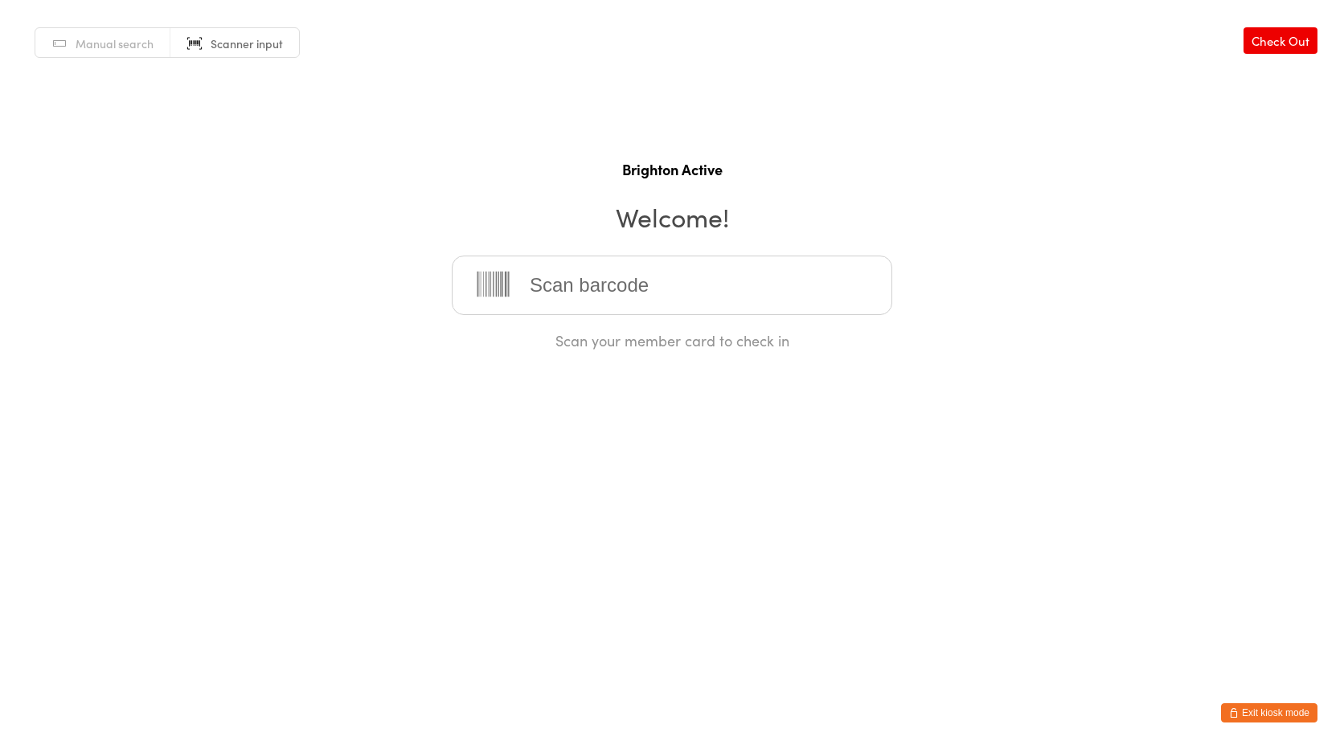
click at [1256, 702] on html "You have now entered Kiosk Mode. Members will be able to check themselves in us…" at bounding box center [672, 374] width 1344 height 749
click at [1233, 718] on button "Exit kiosk mode" at bounding box center [1269, 712] width 96 height 19
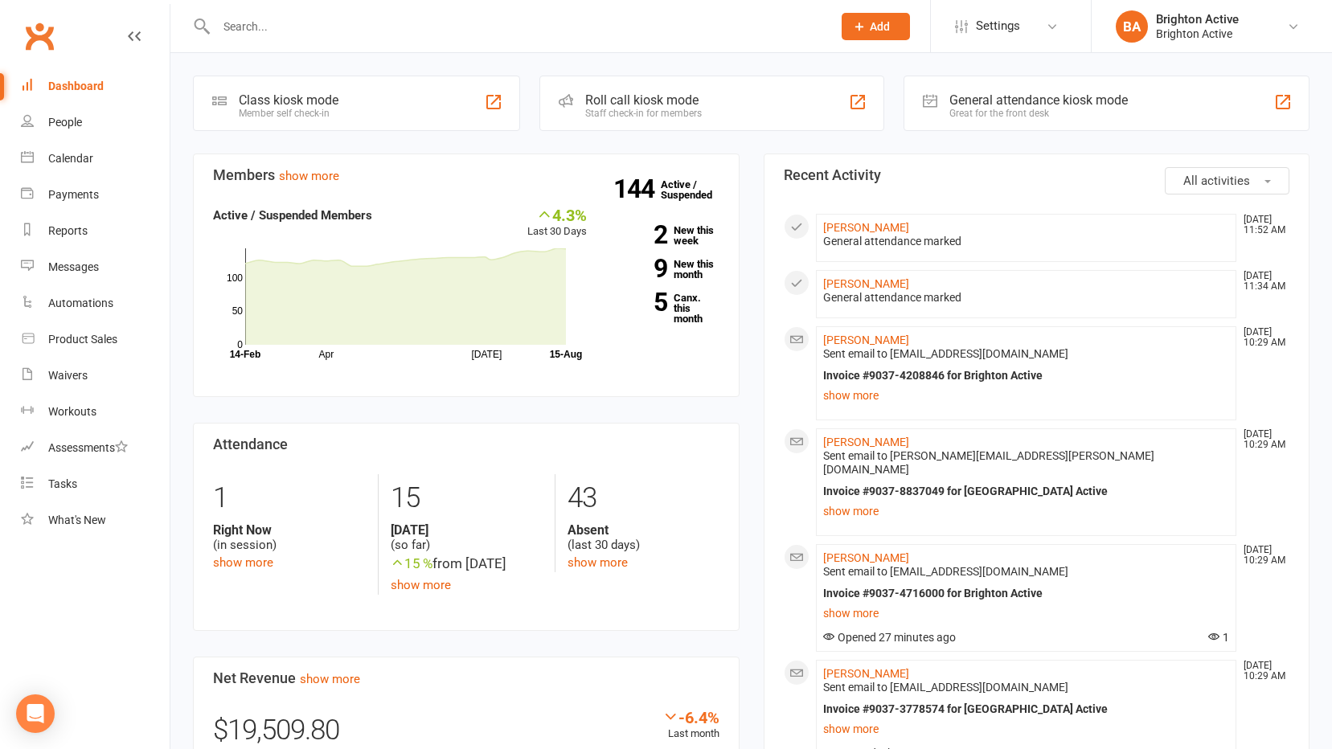
click at [1080, 96] on div "General attendance kiosk mode" at bounding box center [1038, 99] width 178 height 15
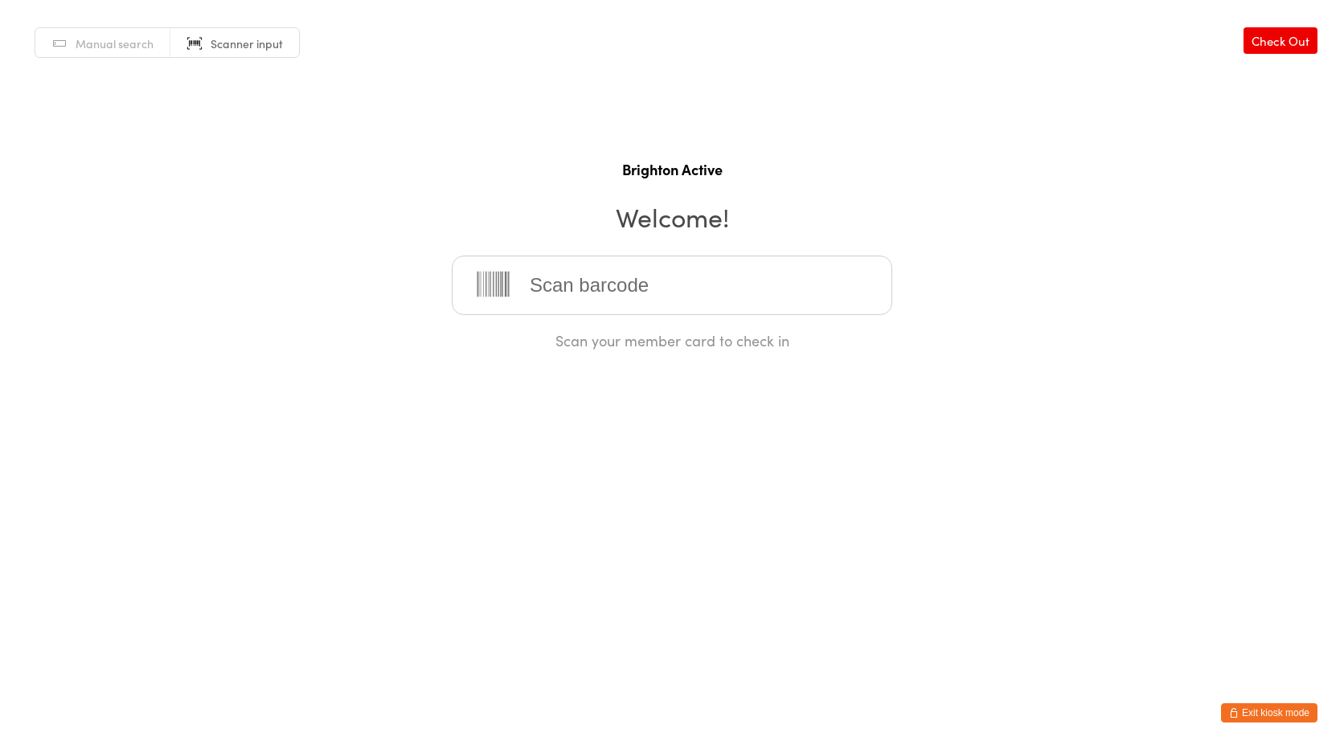
click at [1268, 711] on button "Exit kiosk mode" at bounding box center [1269, 712] width 96 height 19
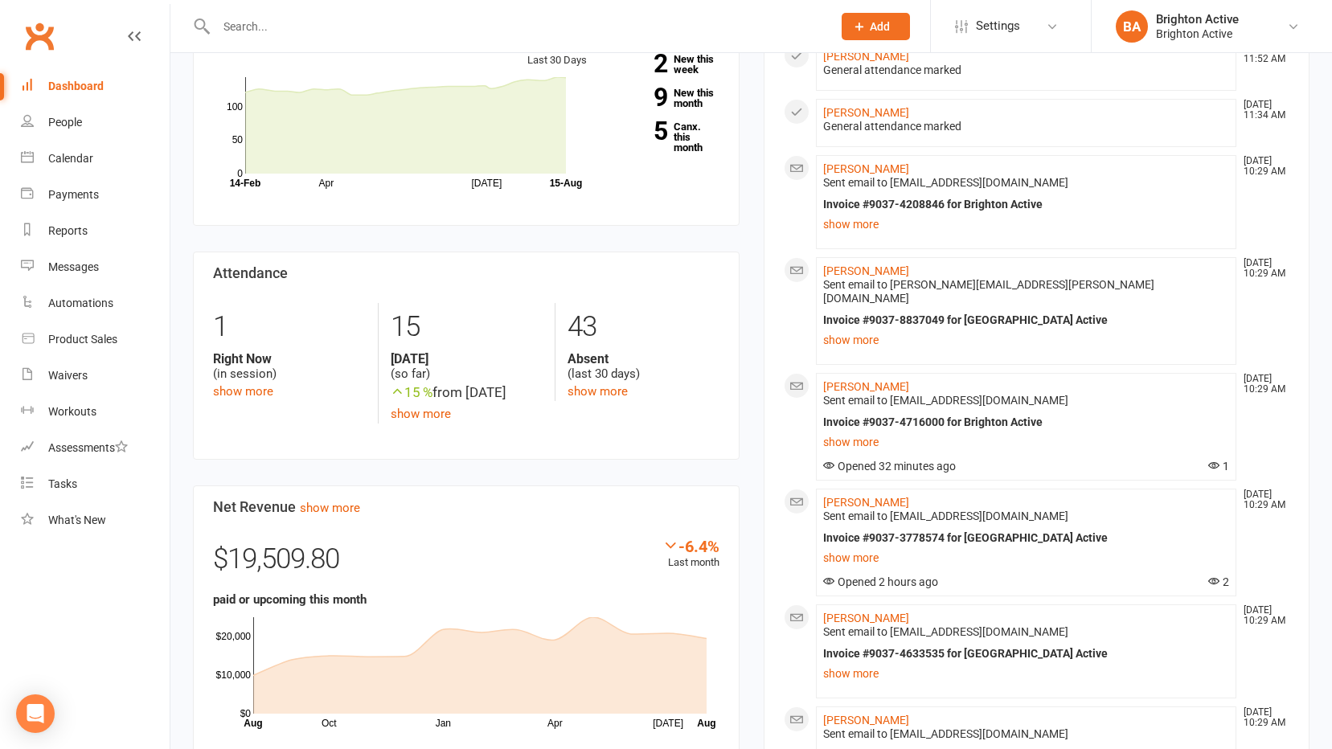
scroll to position [241, 0]
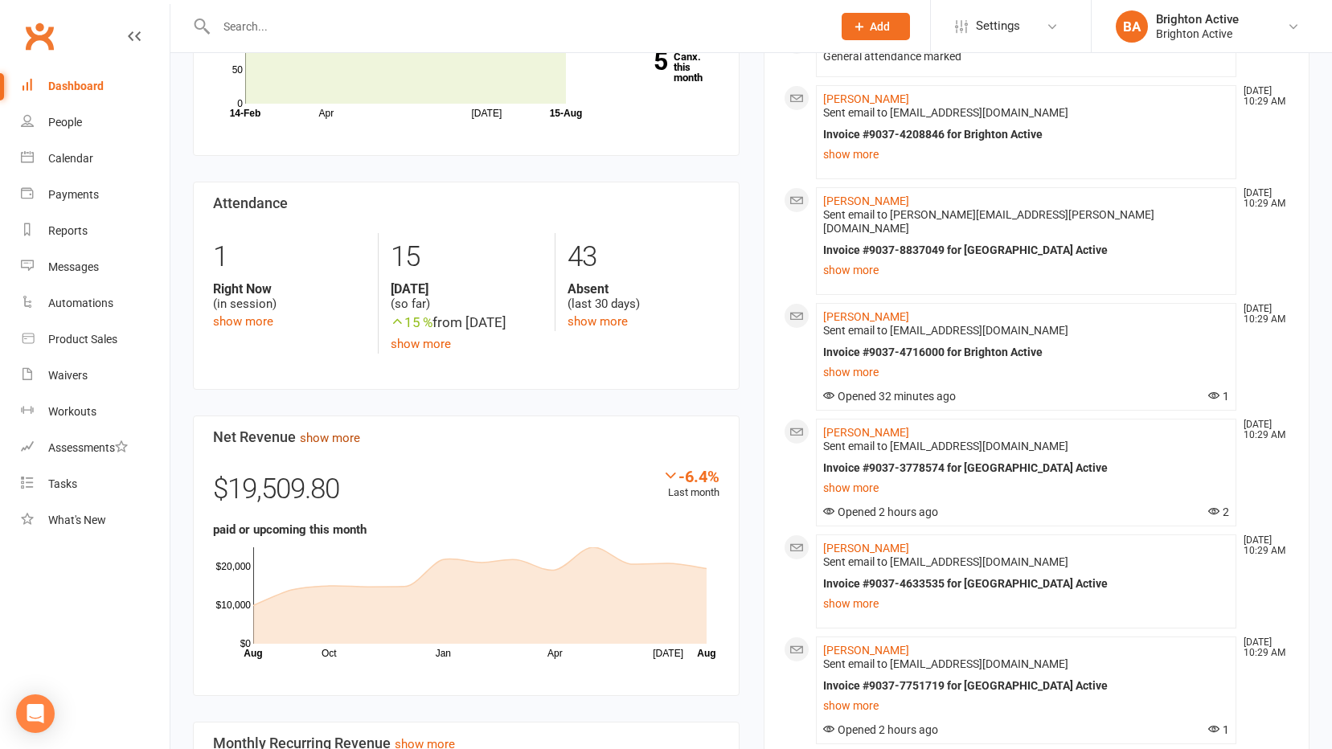
click at [325, 438] on link "show more" at bounding box center [330, 438] width 60 height 14
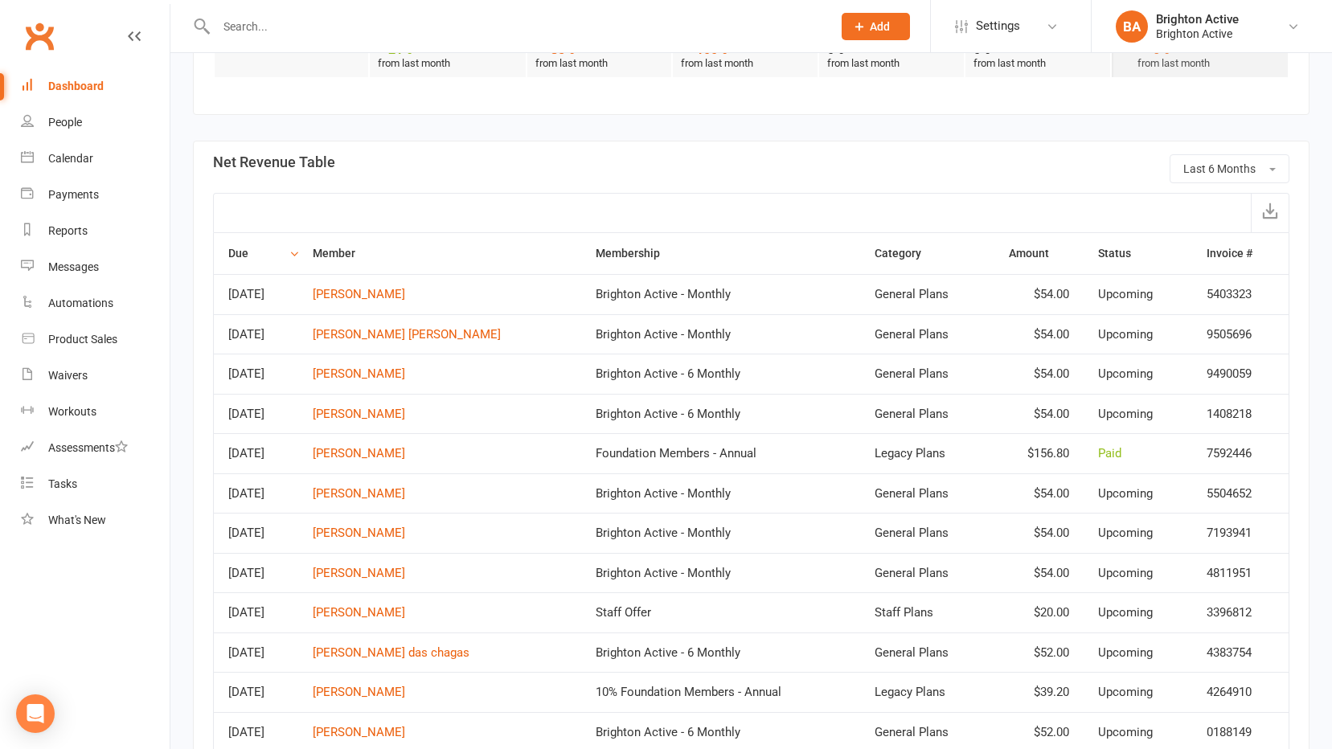
scroll to position [524, 0]
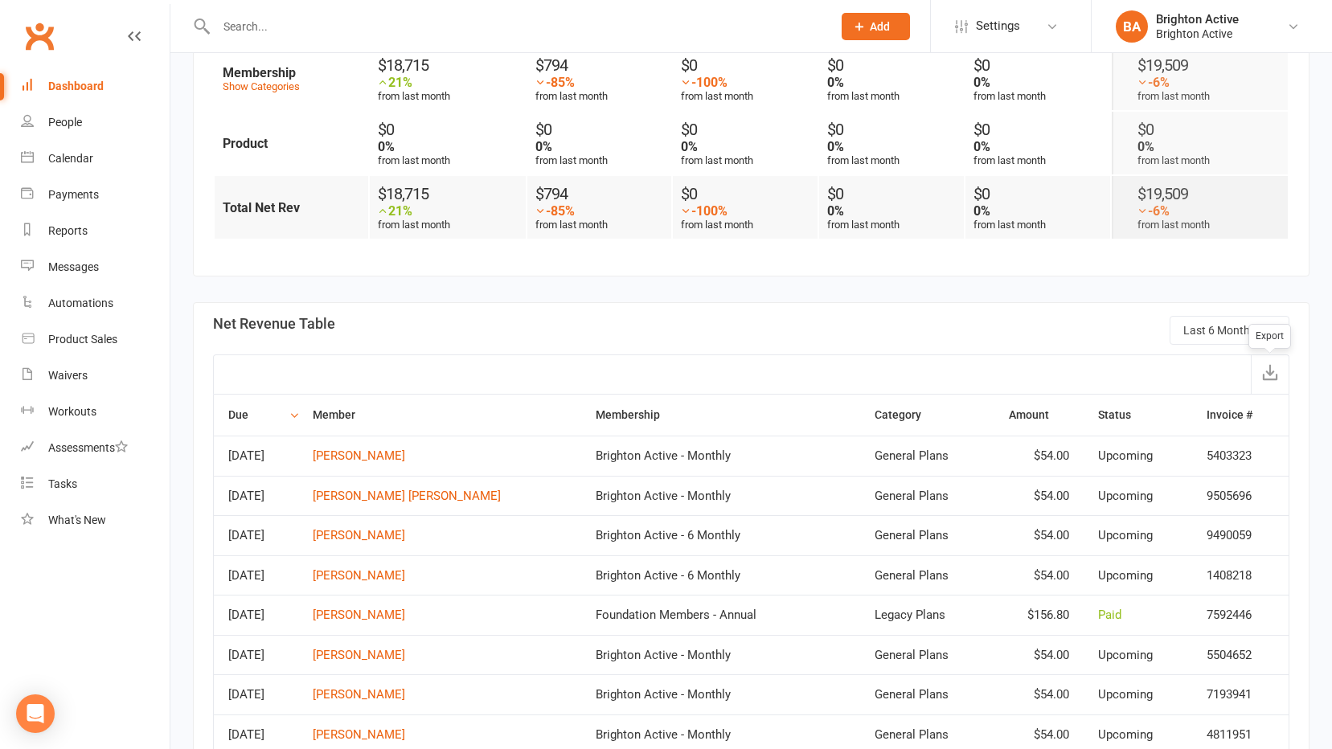
click at [1269, 356] on button "button" at bounding box center [1270, 374] width 38 height 39
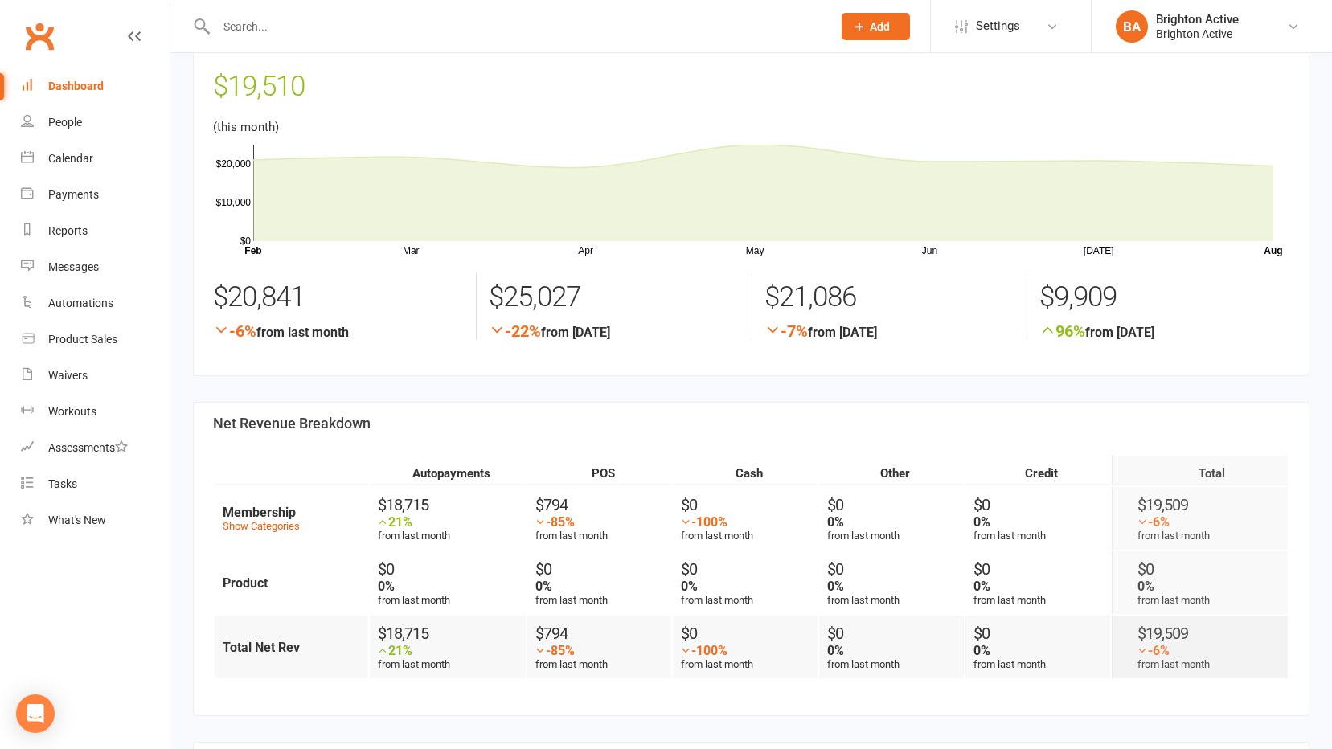
scroll to position [0, 0]
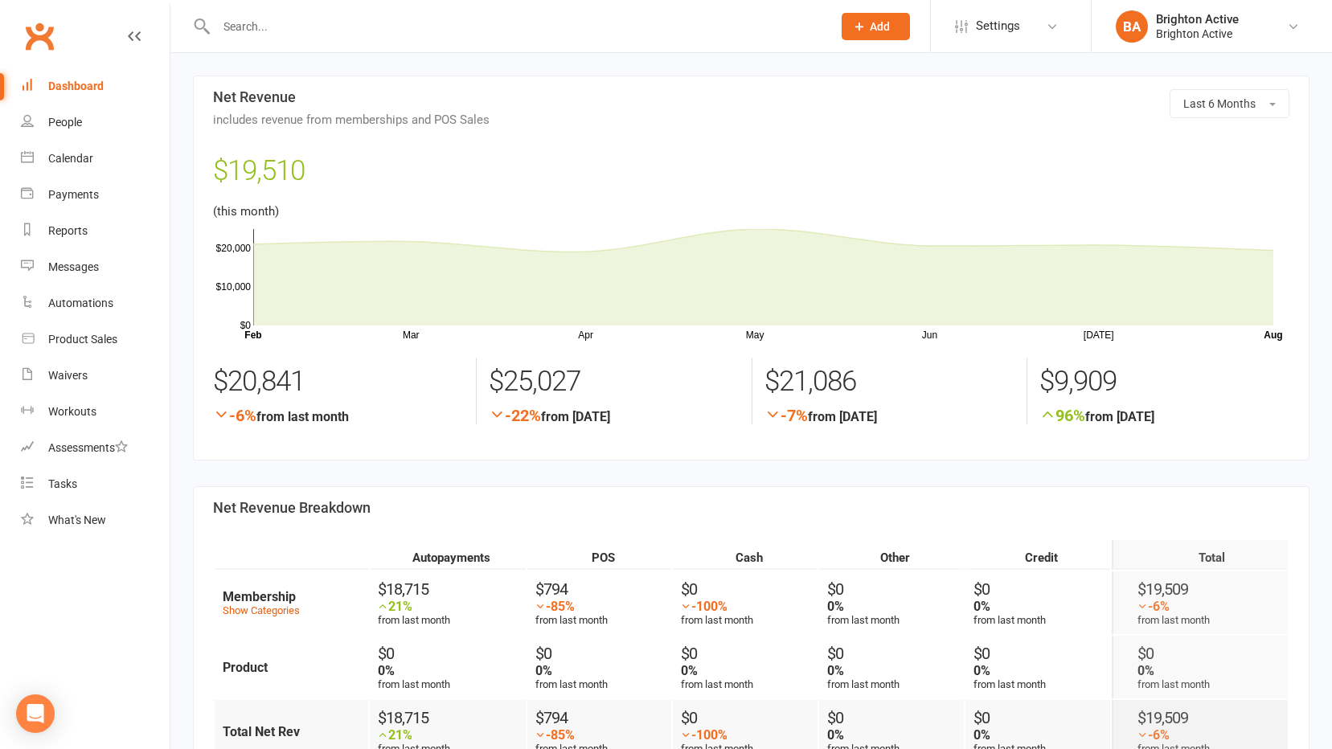
click at [64, 74] on link "Dashboard" at bounding box center [95, 86] width 149 height 36
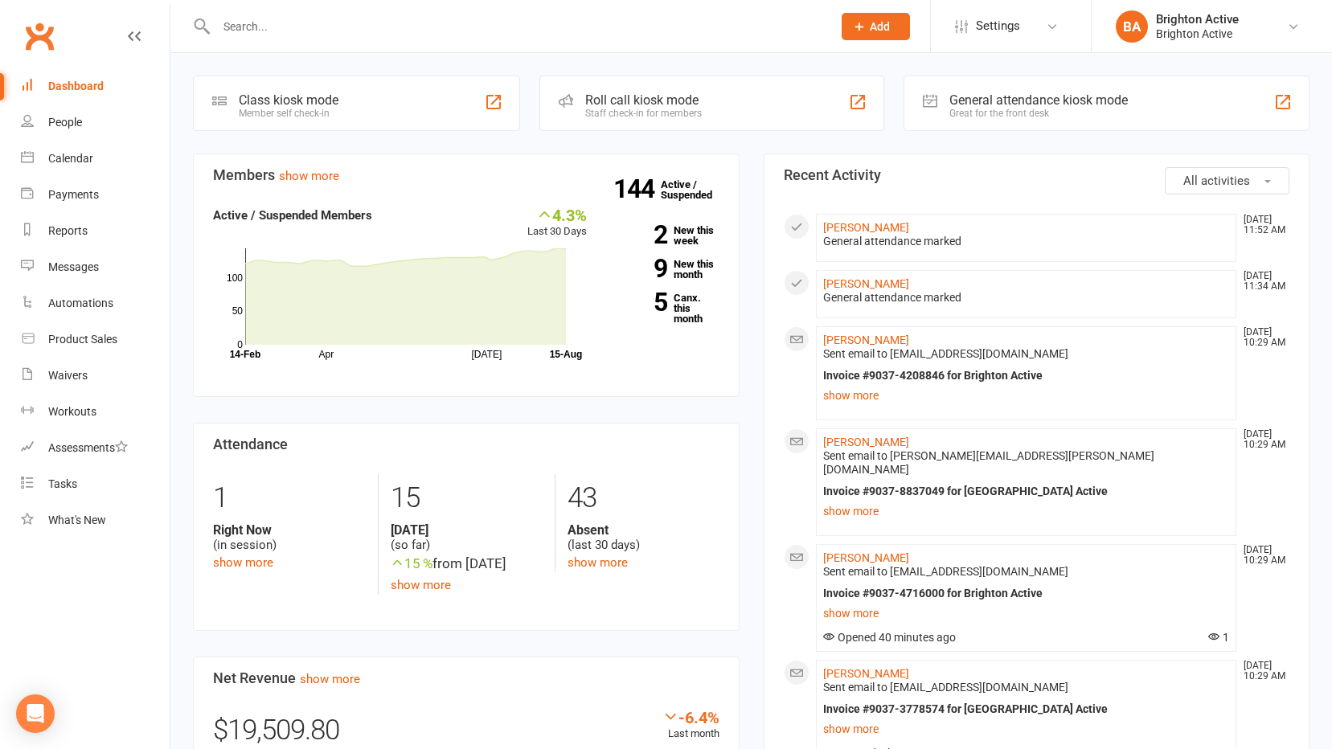
click at [1026, 115] on div "Great for the front desk" at bounding box center [1038, 113] width 178 height 11
